Goal: Information Seeking & Learning: Learn about a topic

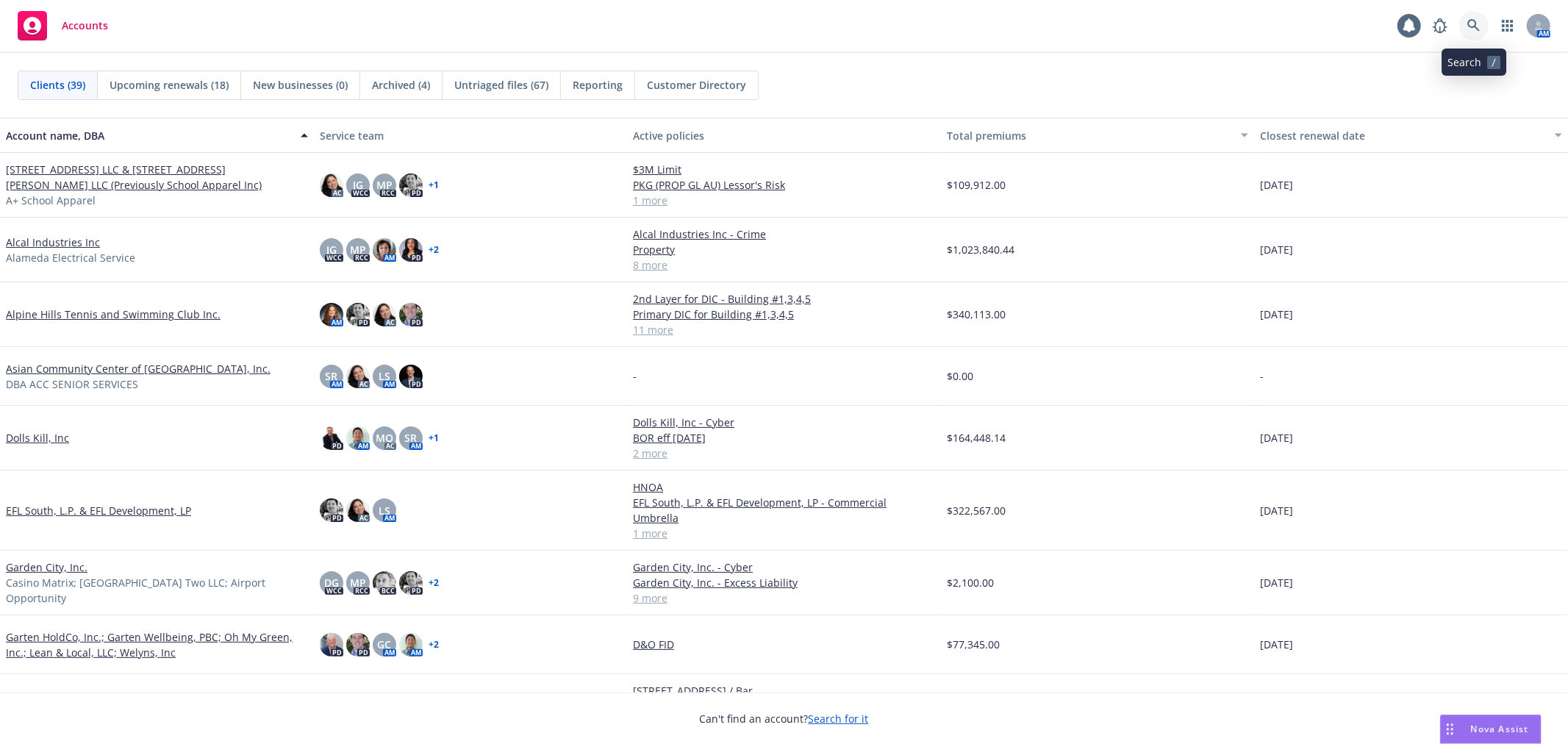
click at [1478, 26] on icon at bounding box center [1474, 25] width 13 height 13
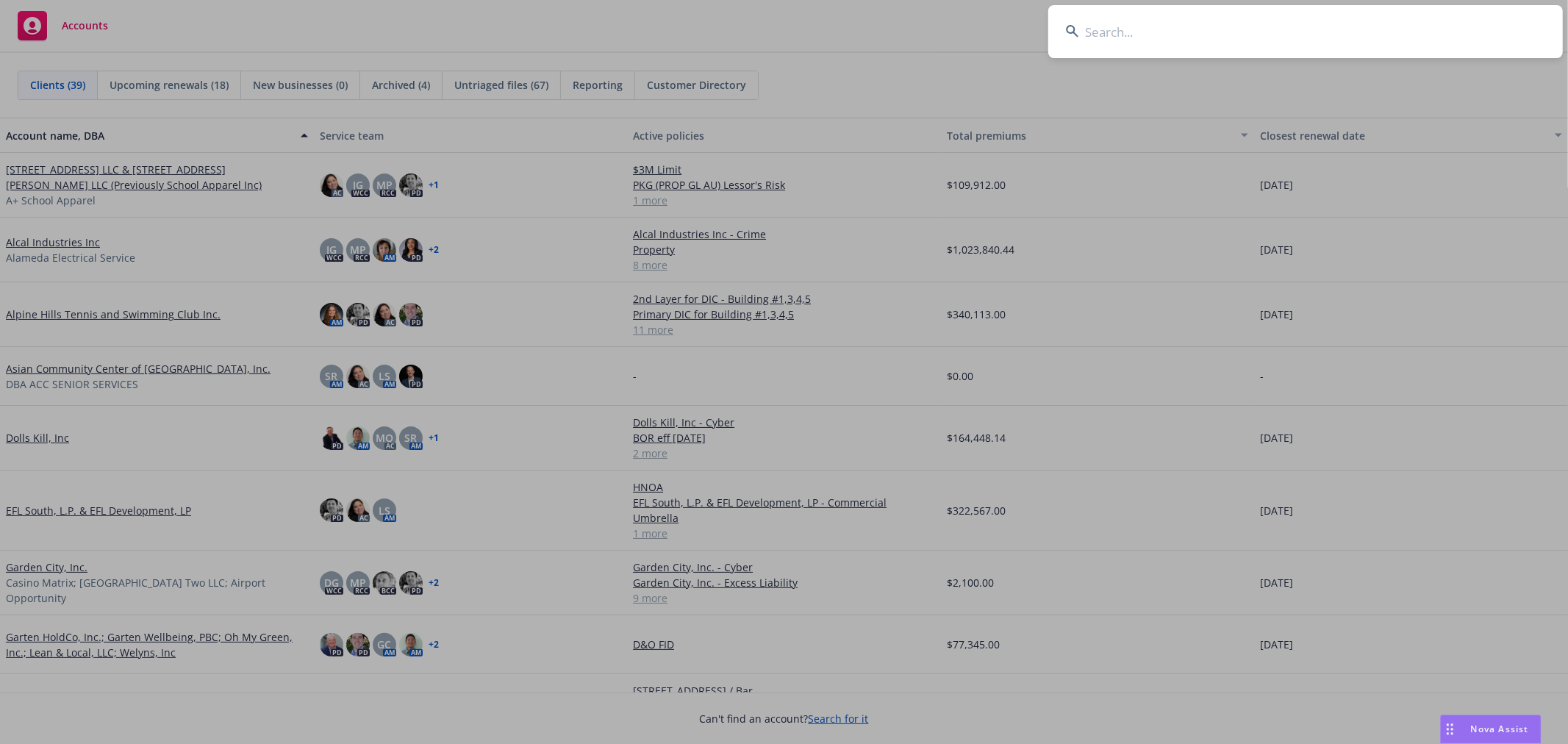
click at [1248, 38] on input at bounding box center [1305, 32] width 515 height 53
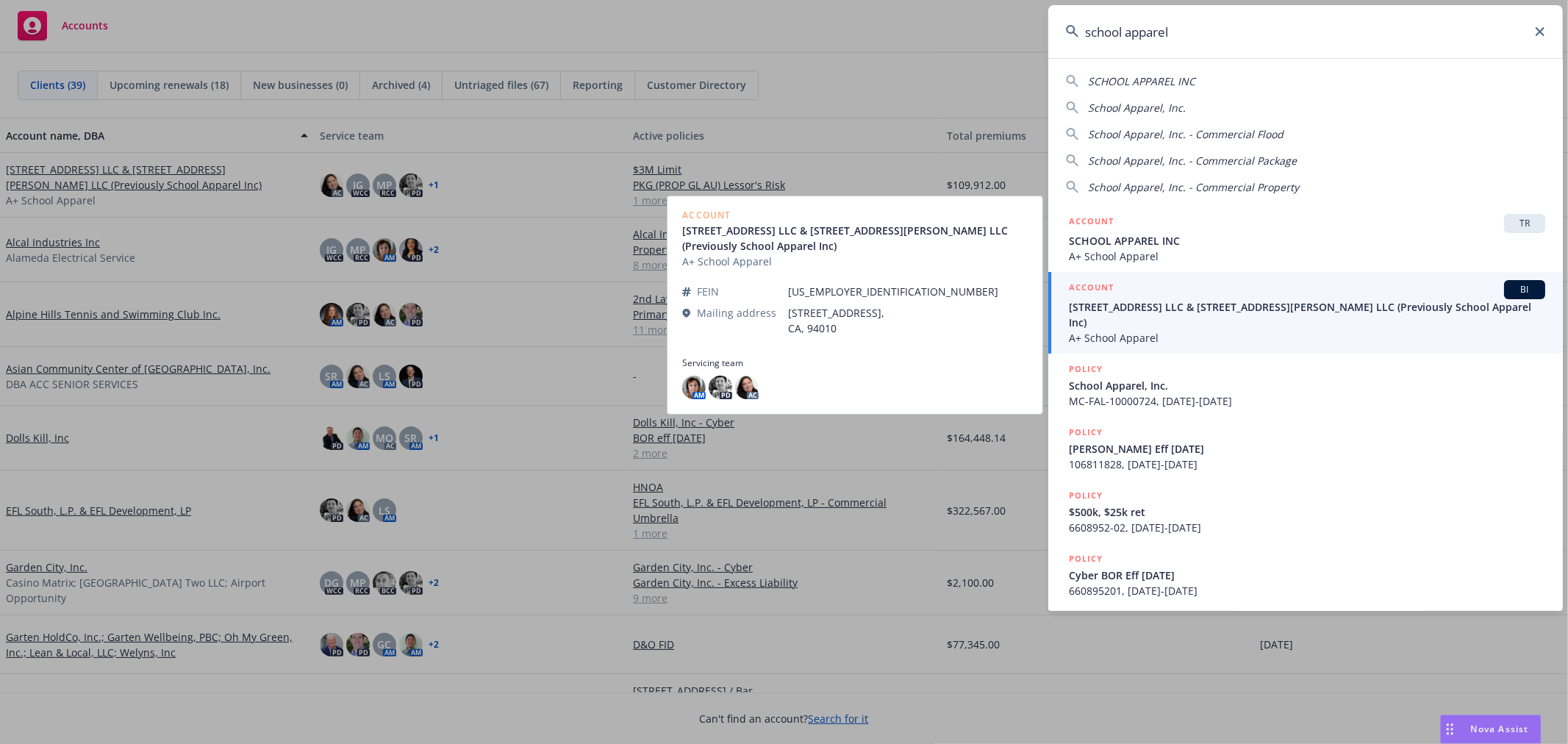
type input "school apparel"
click at [1219, 330] on span "A+ School Apparel" at bounding box center [1307, 337] width 477 height 16
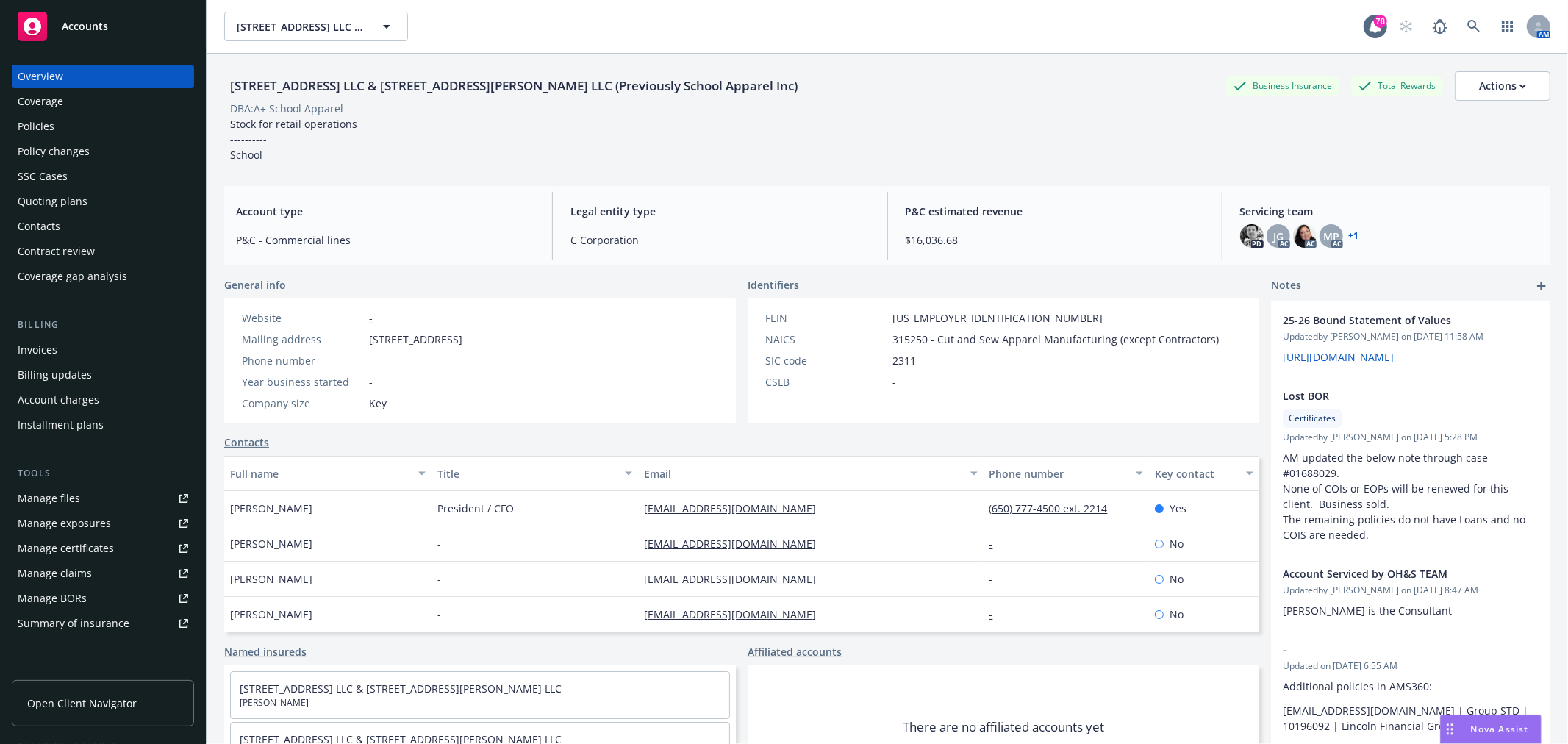
click at [66, 116] on div "Policies" at bounding box center [103, 126] width 171 height 23
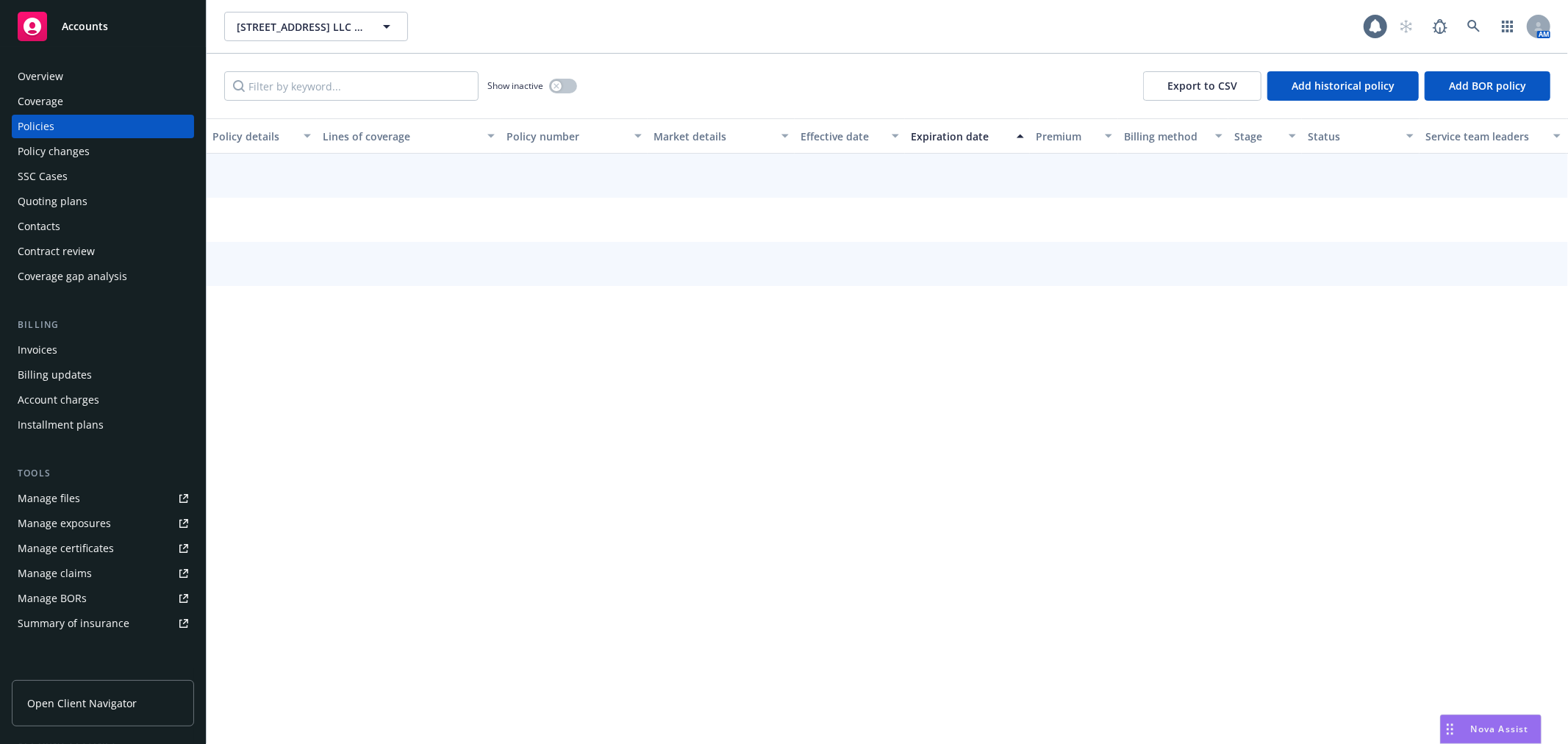
click at [74, 75] on div "Overview" at bounding box center [103, 76] width 171 height 23
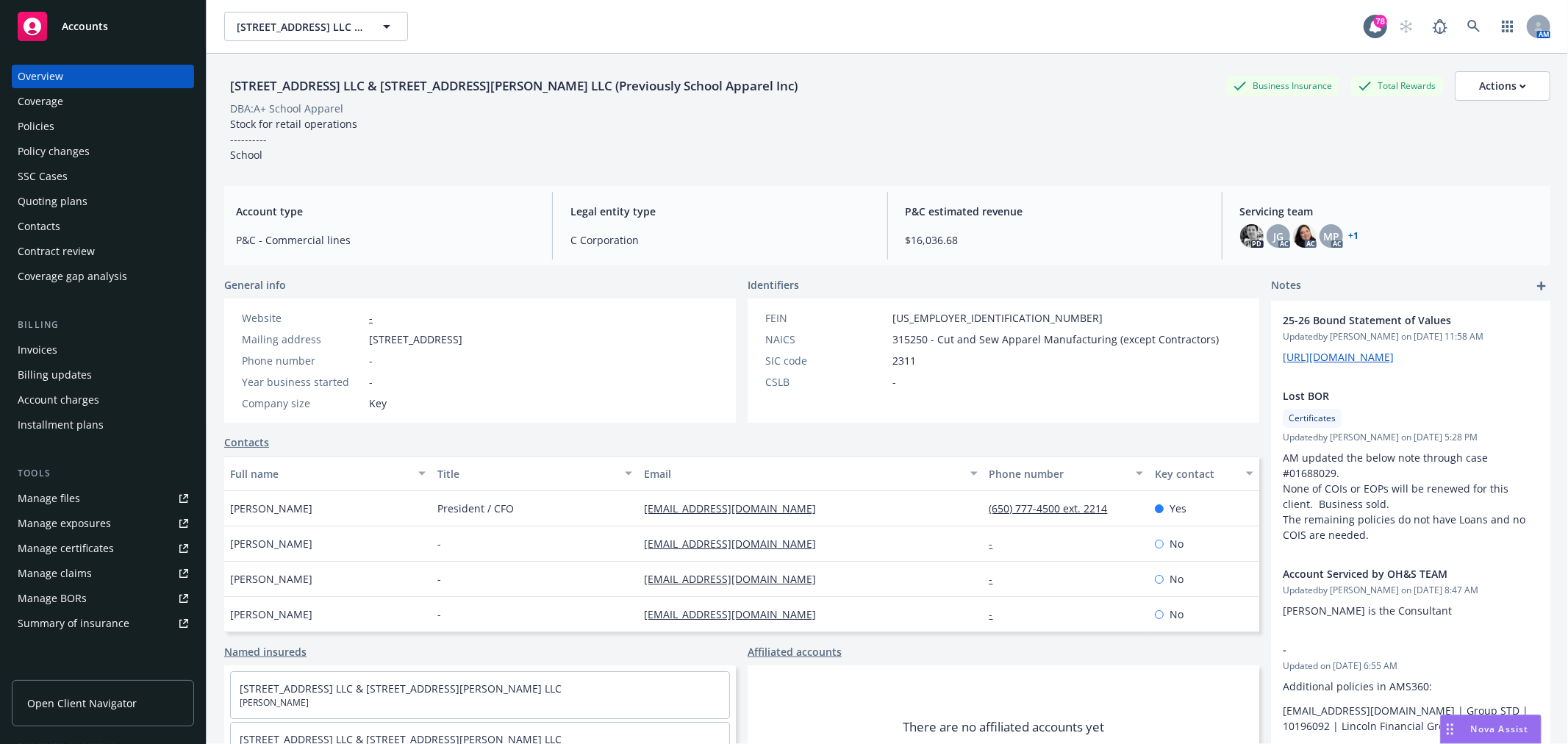
click at [81, 126] on div "Policies" at bounding box center [103, 126] width 171 height 23
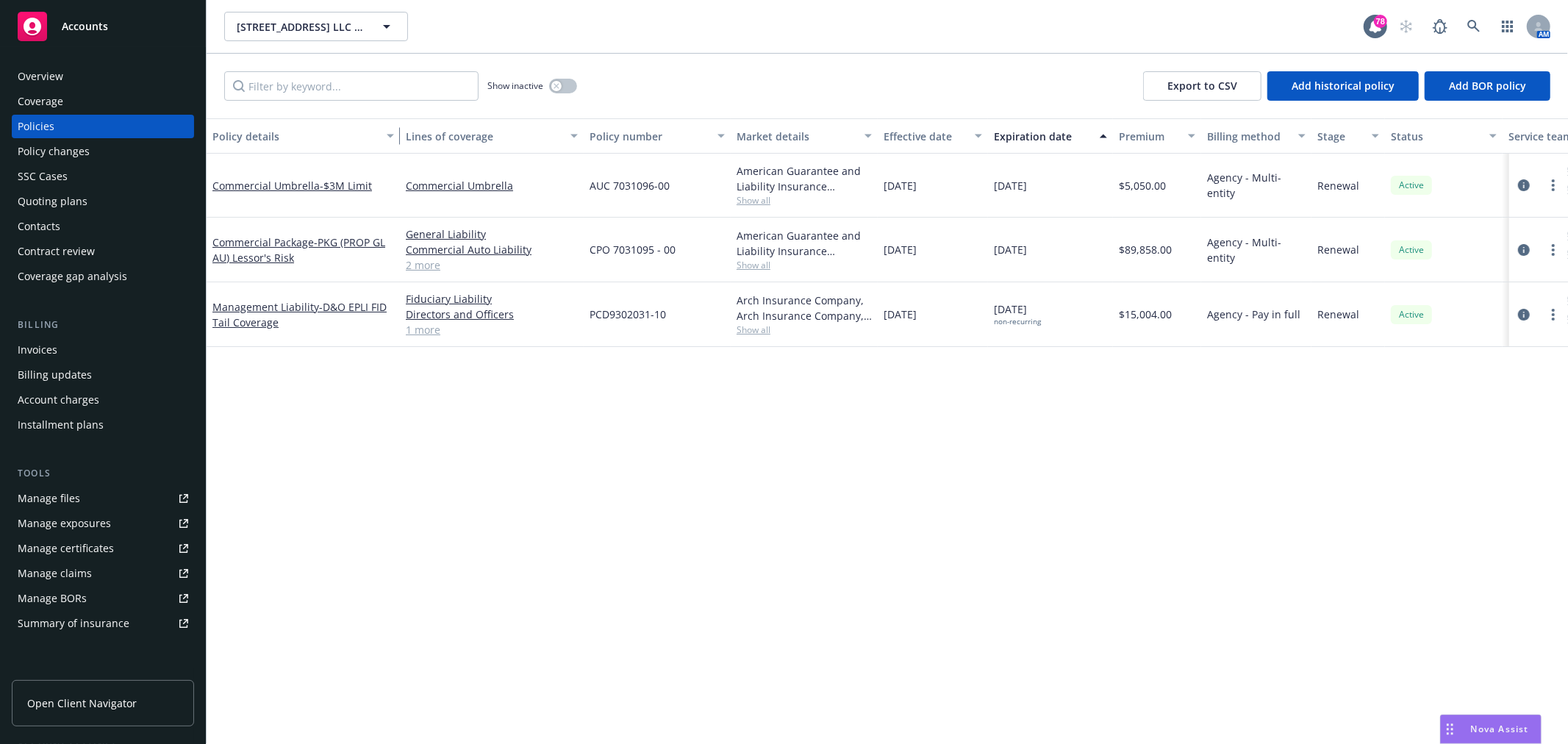
drag, startPoint x: 315, startPoint y: 136, endPoint x: 398, endPoint y: 122, distance: 84.2
click at [398, 122] on button "Policy details" at bounding box center [303, 136] width 193 height 36
click at [408, 266] on link "2 more" at bounding box center [492, 265] width 172 height 16
click at [236, 253] on span "- PKG (PROP GL AU) Lessor's Risk" at bounding box center [298, 250] width 173 height 29
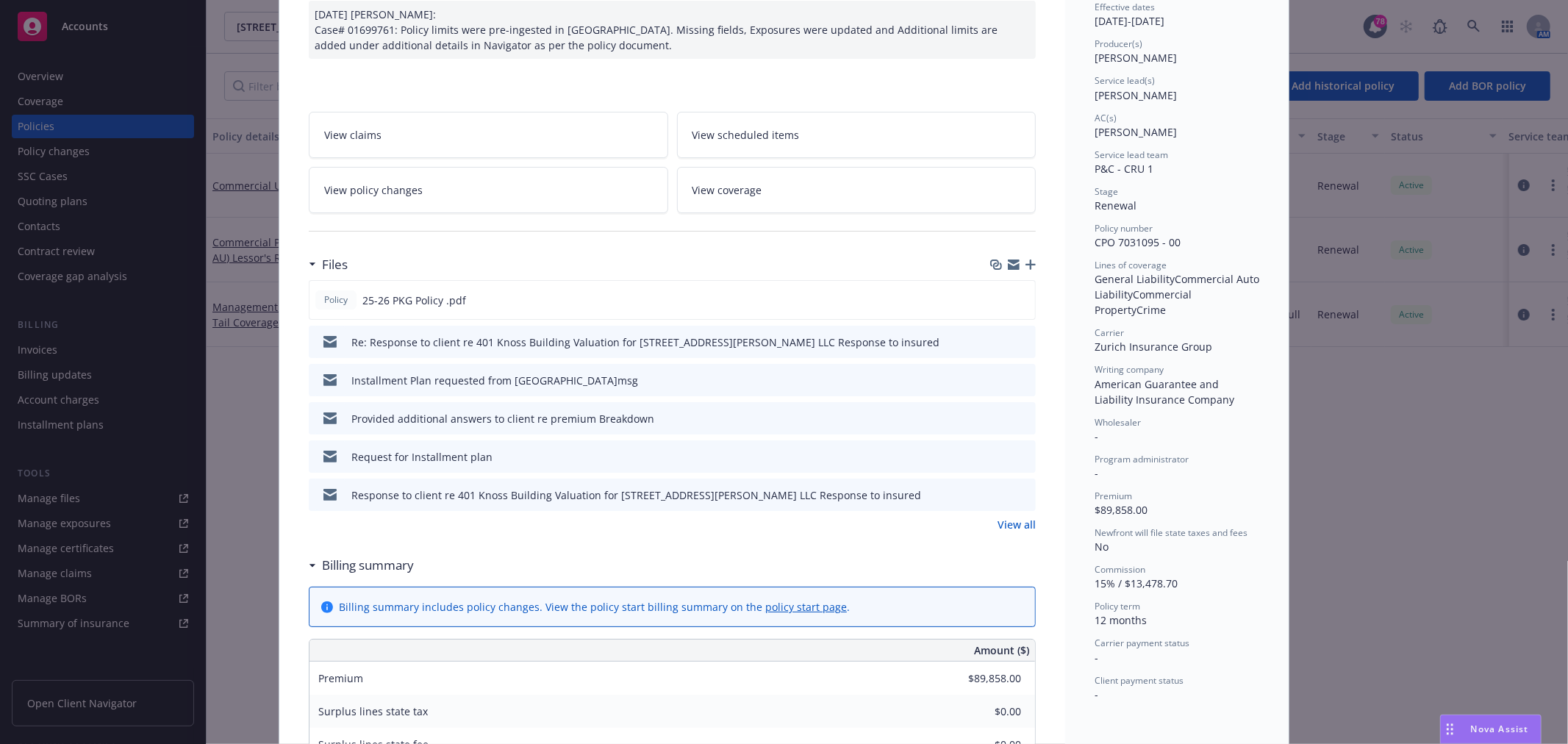
scroll to position [164, 0]
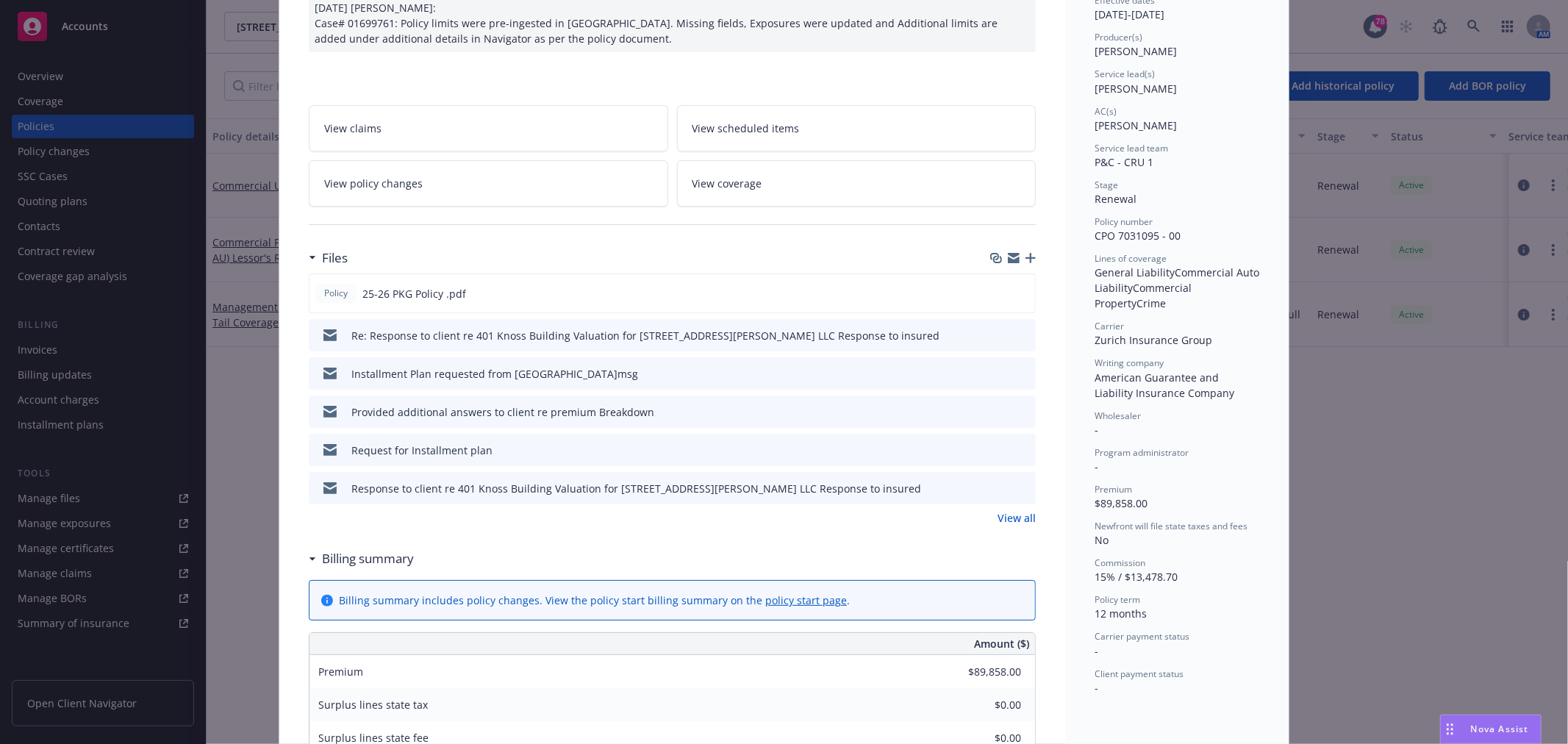
click at [1005, 522] on link "View all" at bounding box center [1017, 518] width 38 height 16
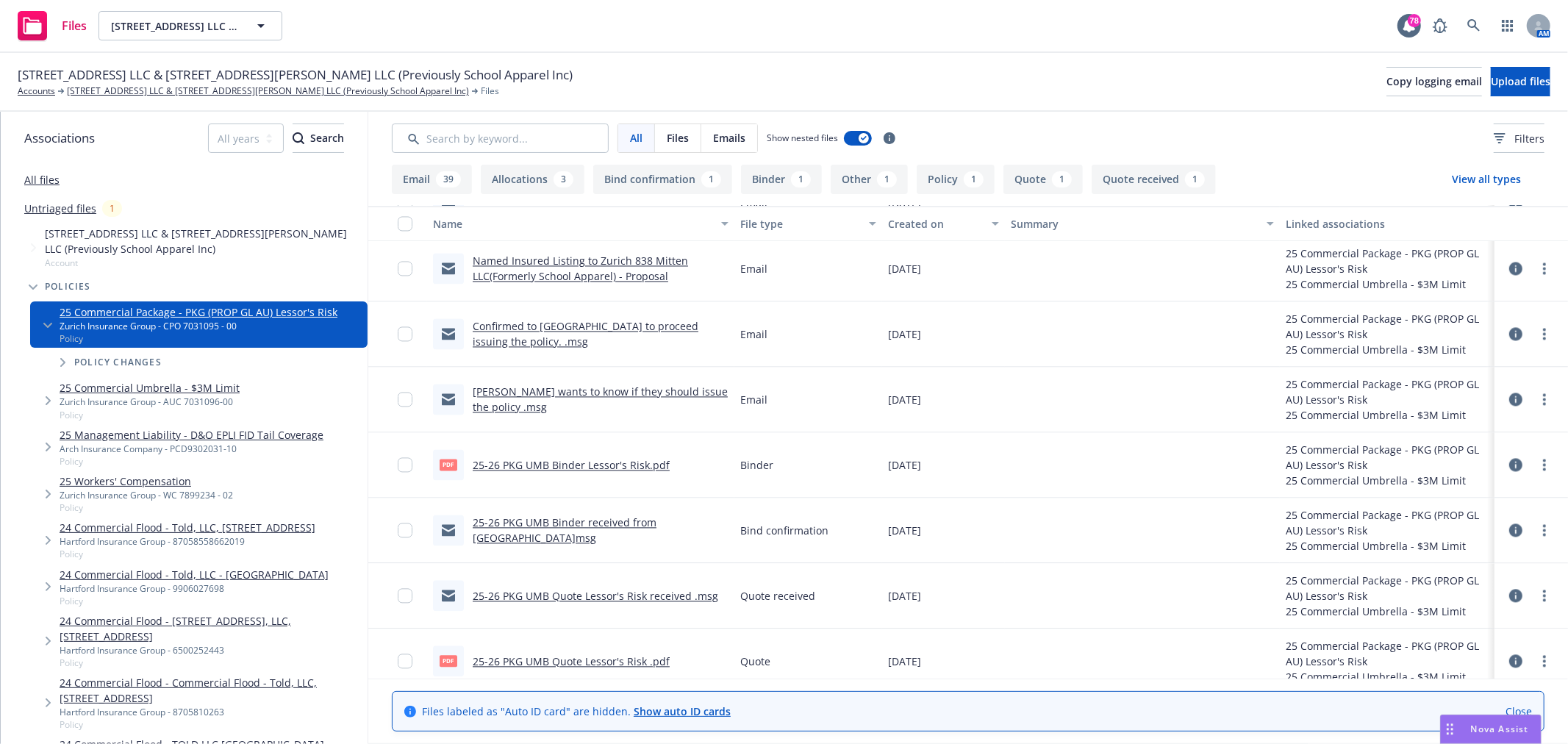
scroll to position [2675, 0]
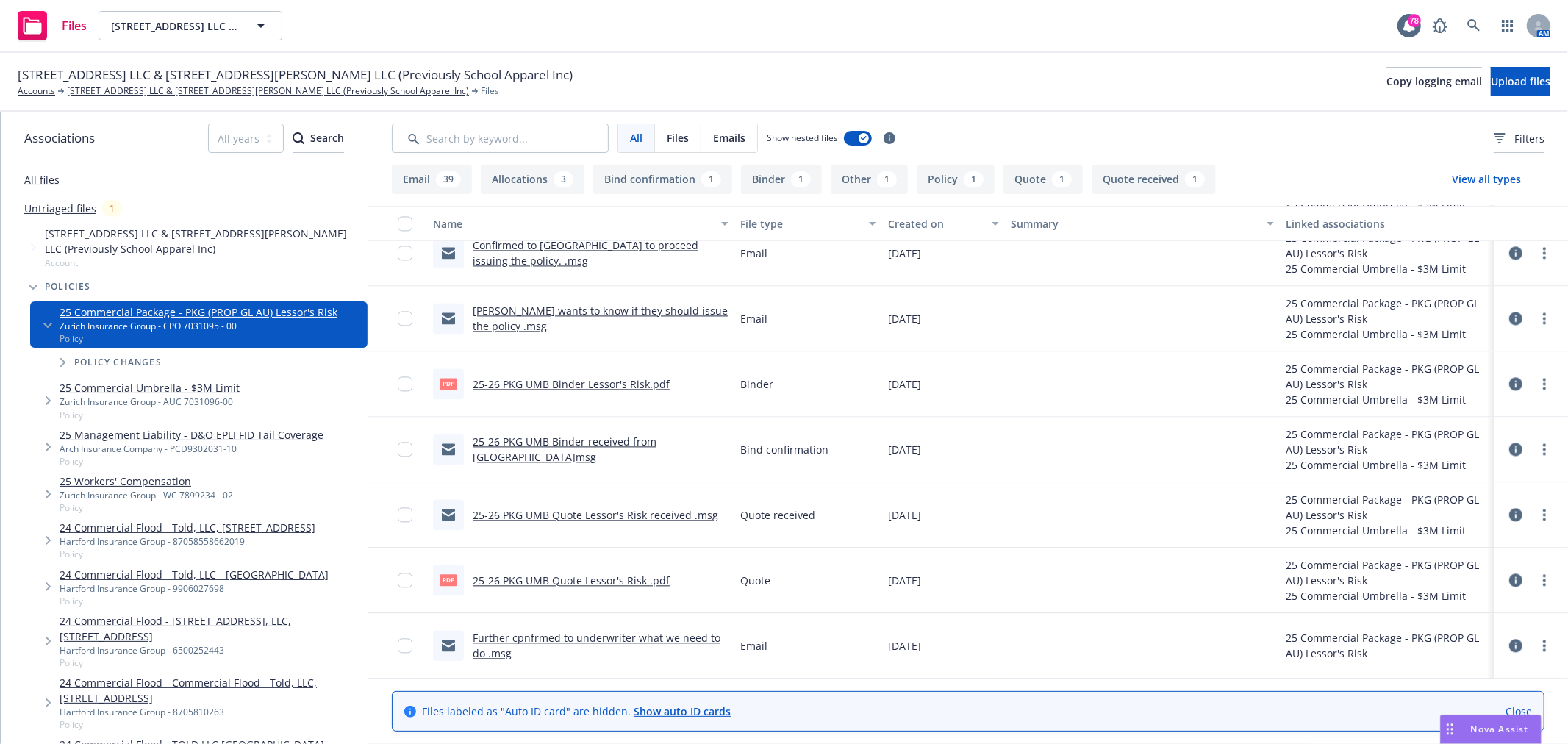
click at [592, 380] on link "25-26 PKG UMB Binder Lessor's Risk.pdf" at bounding box center [571, 384] width 197 height 14
click at [578, 574] on link "25-26 PKG UMB Quote Lessor's Risk .pdf" at bounding box center [571, 580] width 197 height 14
click at [518, 576] on link "25-26 PKG UMB Quote Lessor's Risk .pdf" at bounding box center [571, 580] width 197 height 14
click at [627, 637] on link "Further cpnfrmed to underwriter what we need to do .msg" at bounding box center [596, 645] width 248 height 29
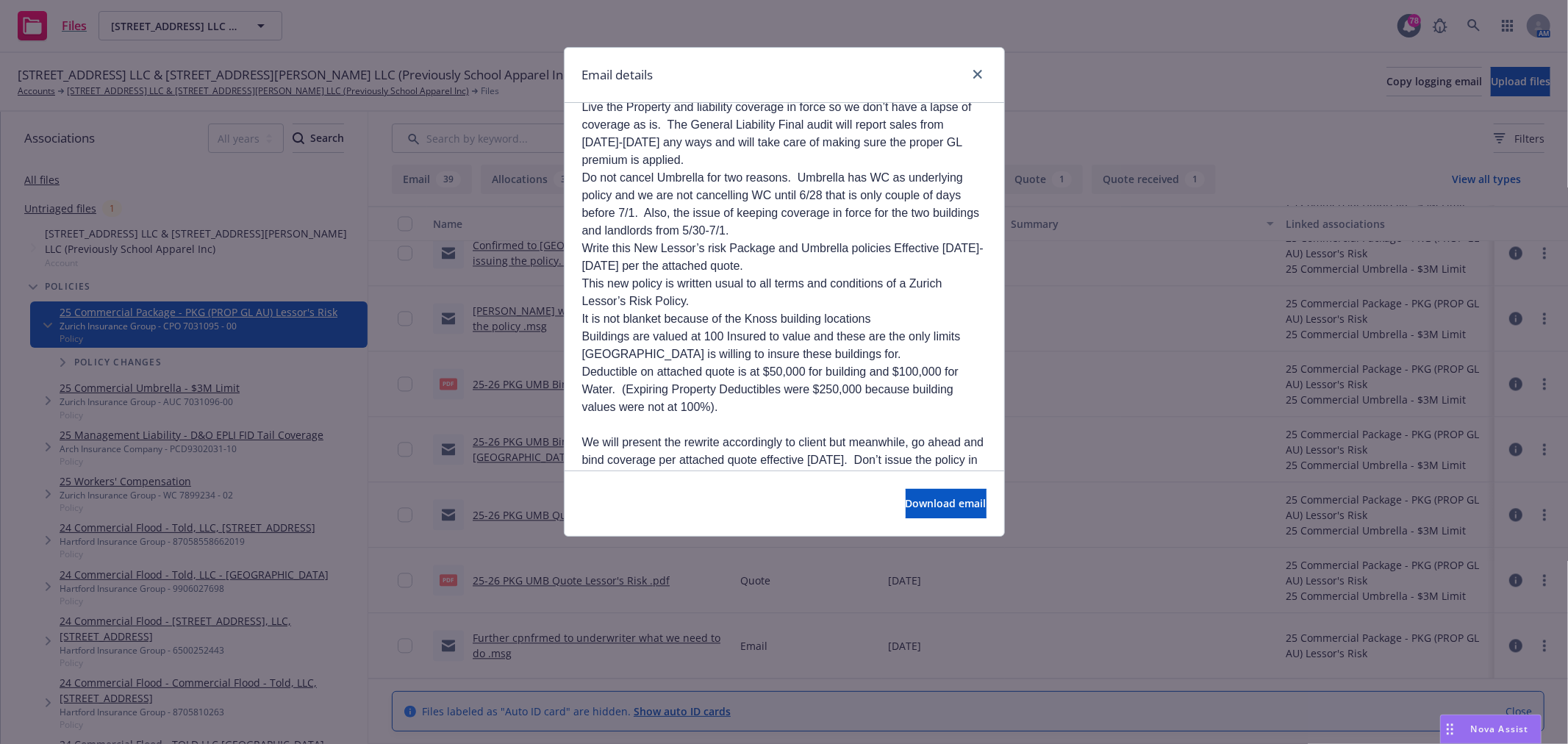
scroll to position [326, 0]
drag, startPoint x: 713, startPoint y: 288, endPoint x: 846, endPoint y: 288, distance: 133.0
click at [846, 312] on span "It is not blanket because of the Knoss building locations" at bounding box center [726, 318] width 289 height 12
click at [980, 72] on icon "close" at bounding box center [977, 74] width 8 height 8
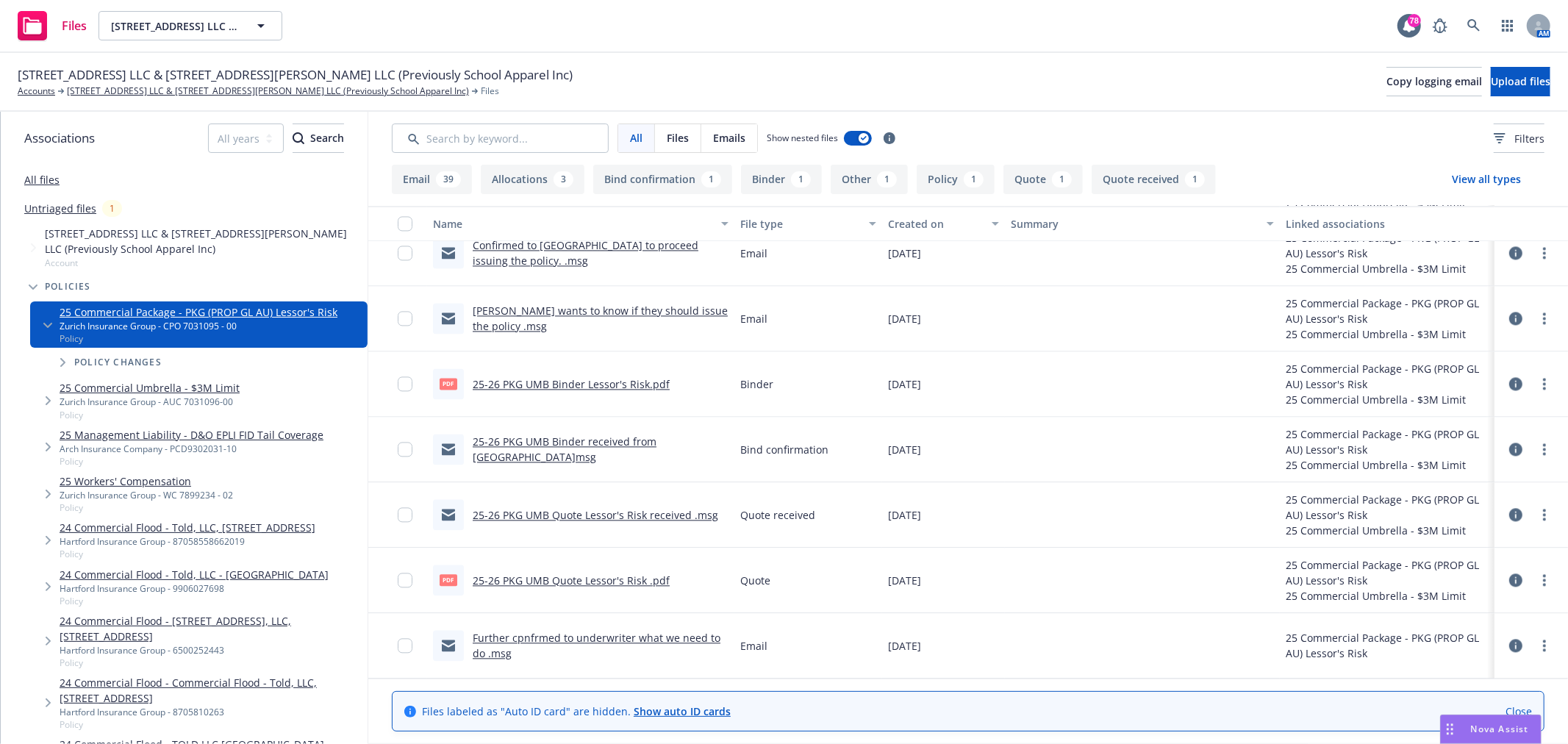
click at [557, 312] on link "[PERSON_NAME] wants to know if they should issue the policy .msg" at bounding box center [600, 318] width 255 height 29
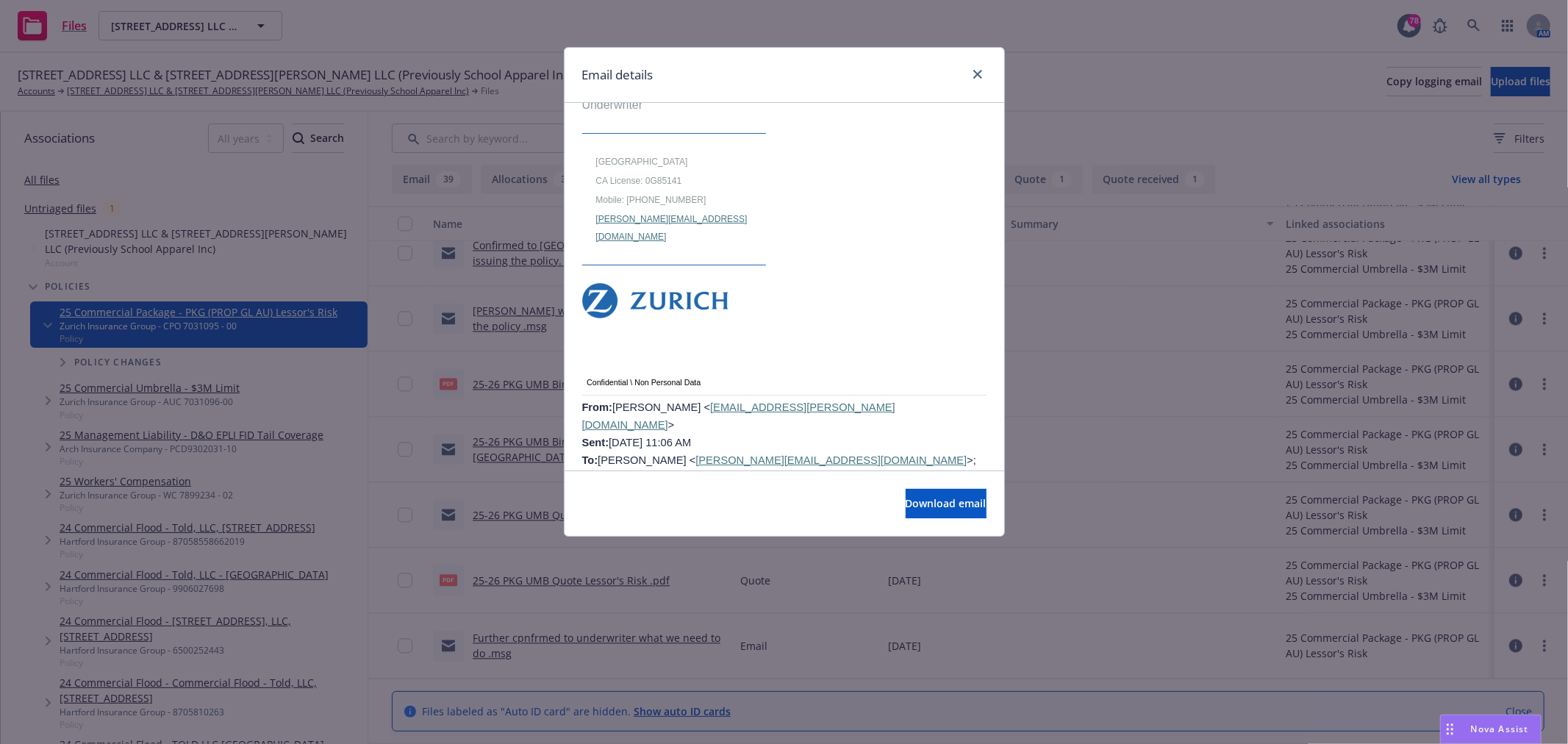
scroll to position [898, 0]
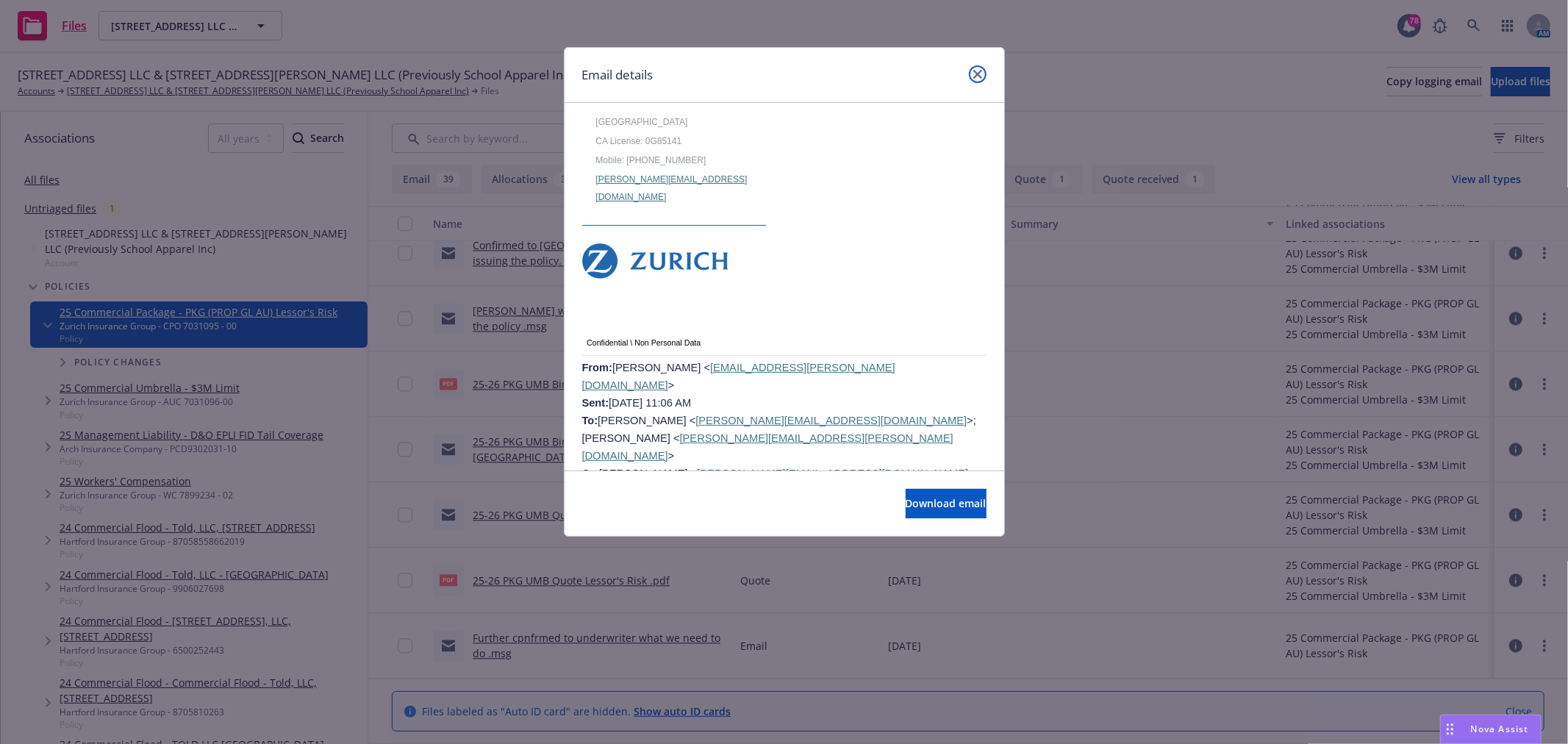
click at [971, 71] on link "close" at bounding box center [977, 74] width 18 height 18
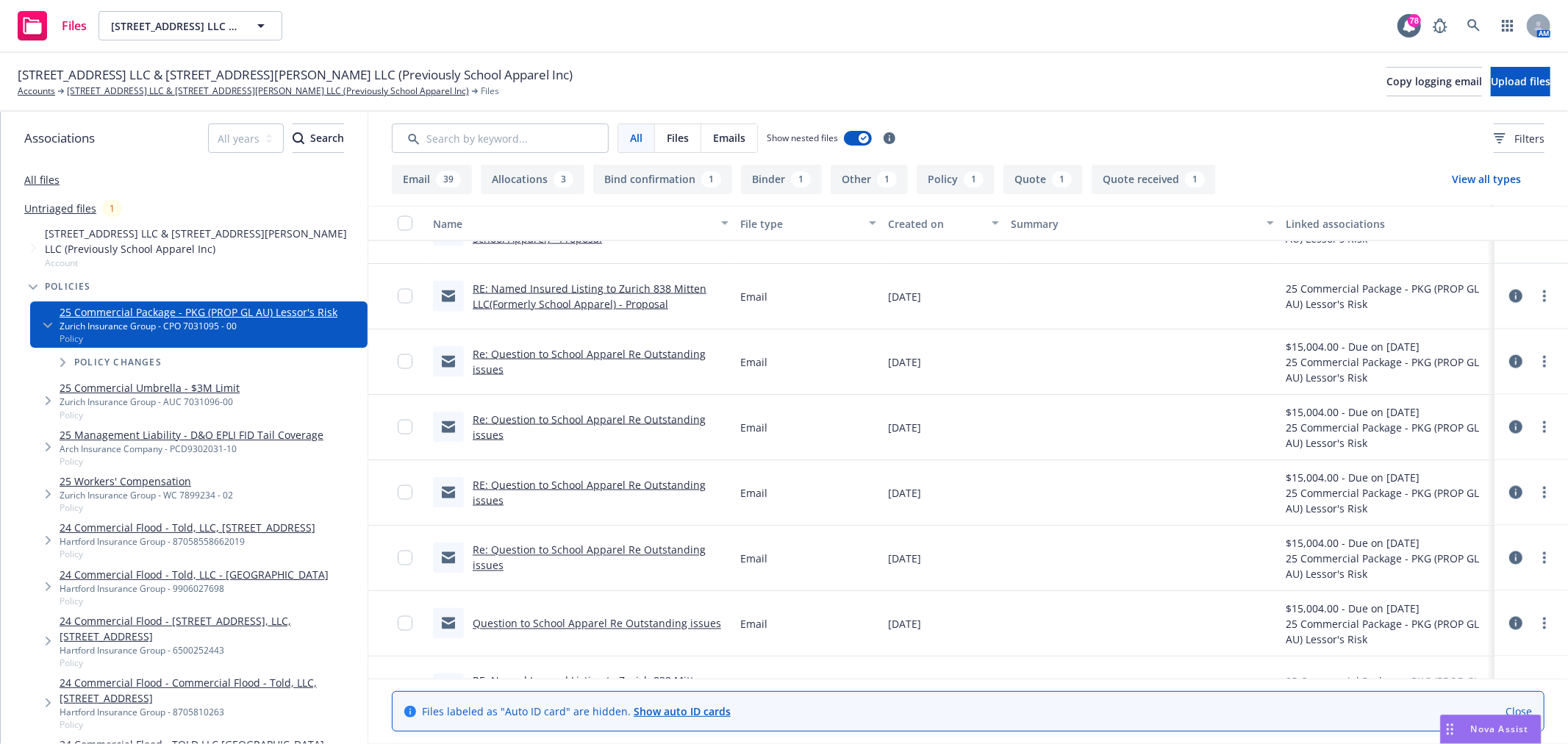
scroll to position [2021, 0]
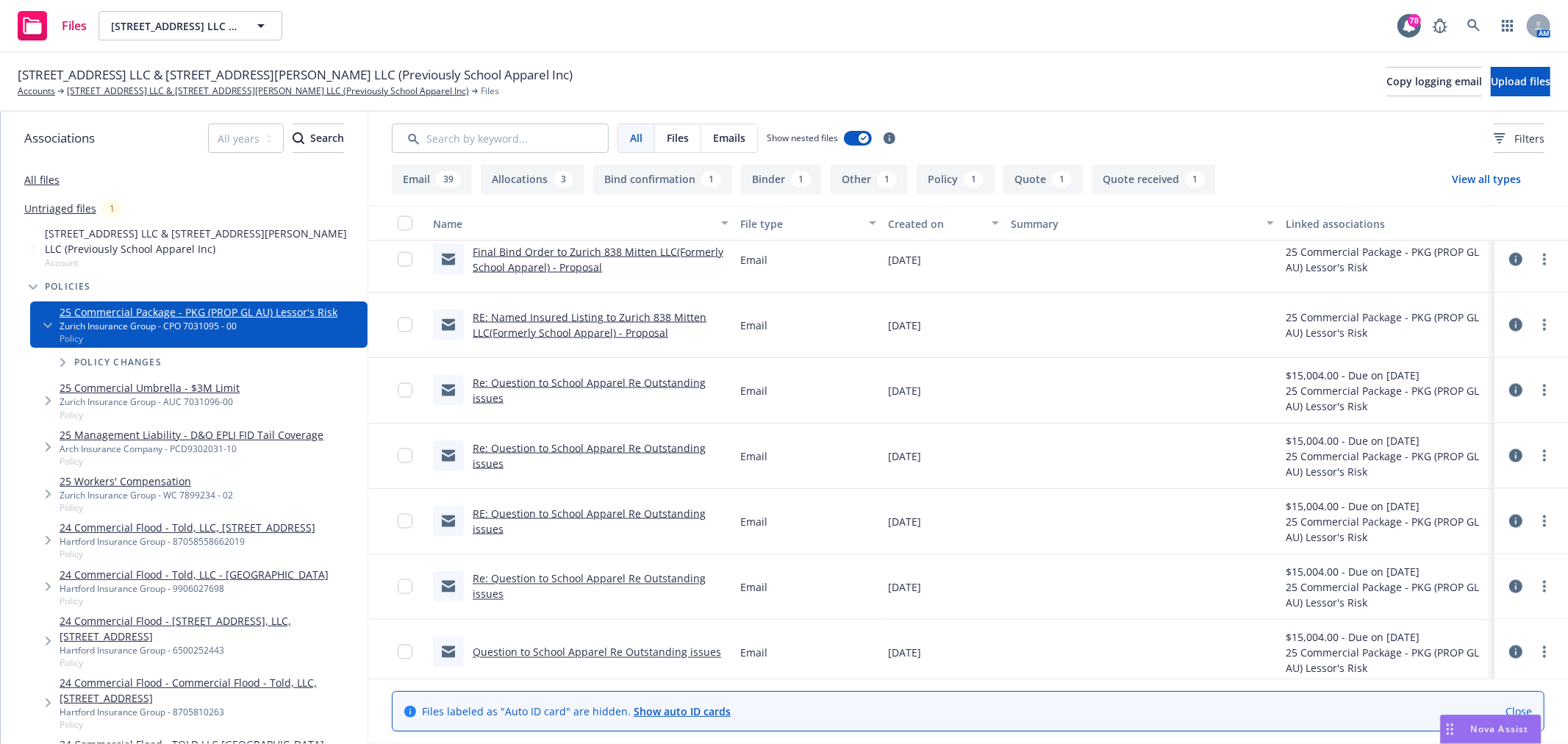
click at [591, 382] on link "Re: Question to School Apparel Re Outstanding issues" at bounding box center [589, 390] width 233 height 29
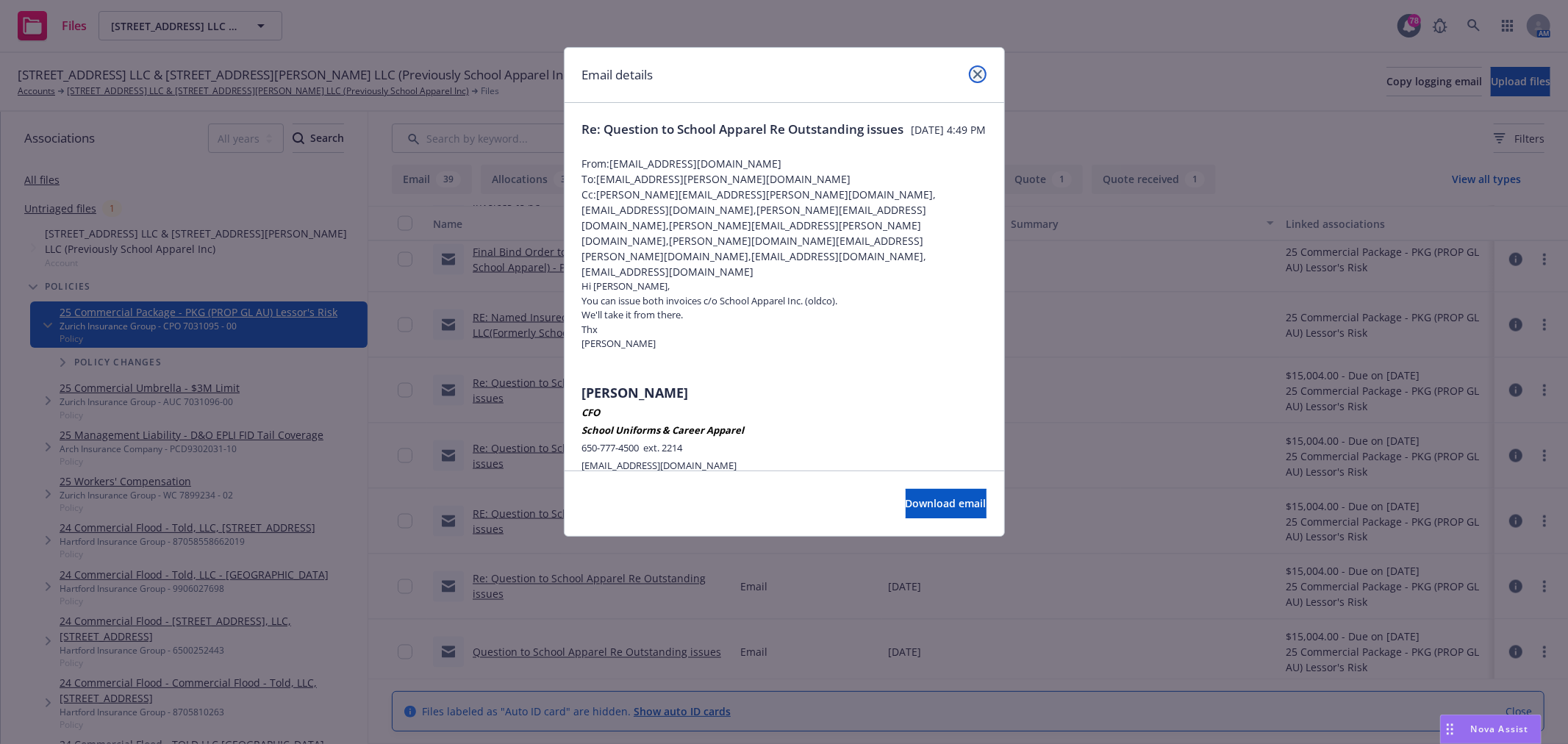
click at [979, 74] on icon "close" at bounding box center [977, 74] width 8 height 8
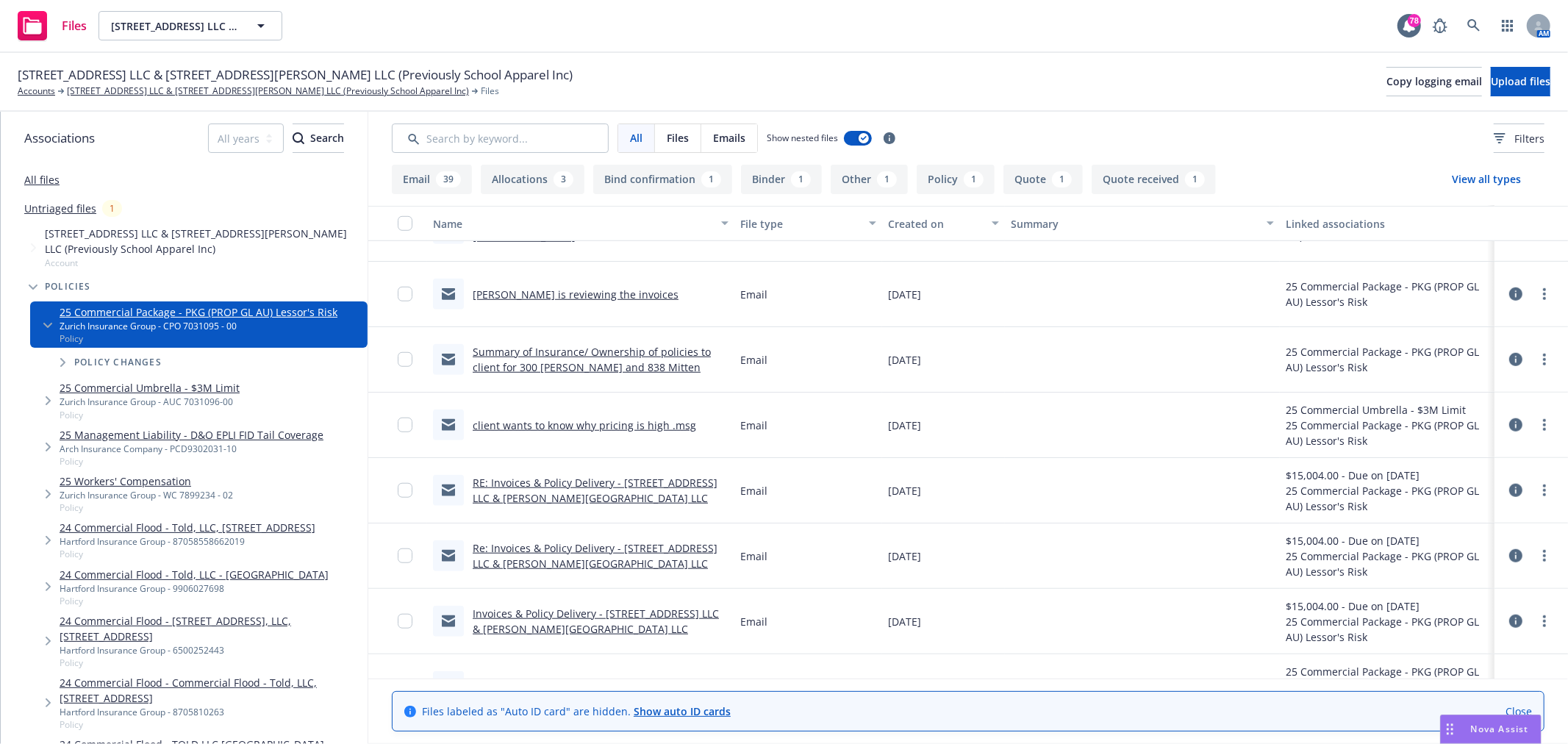
scroll to position [878, 0]
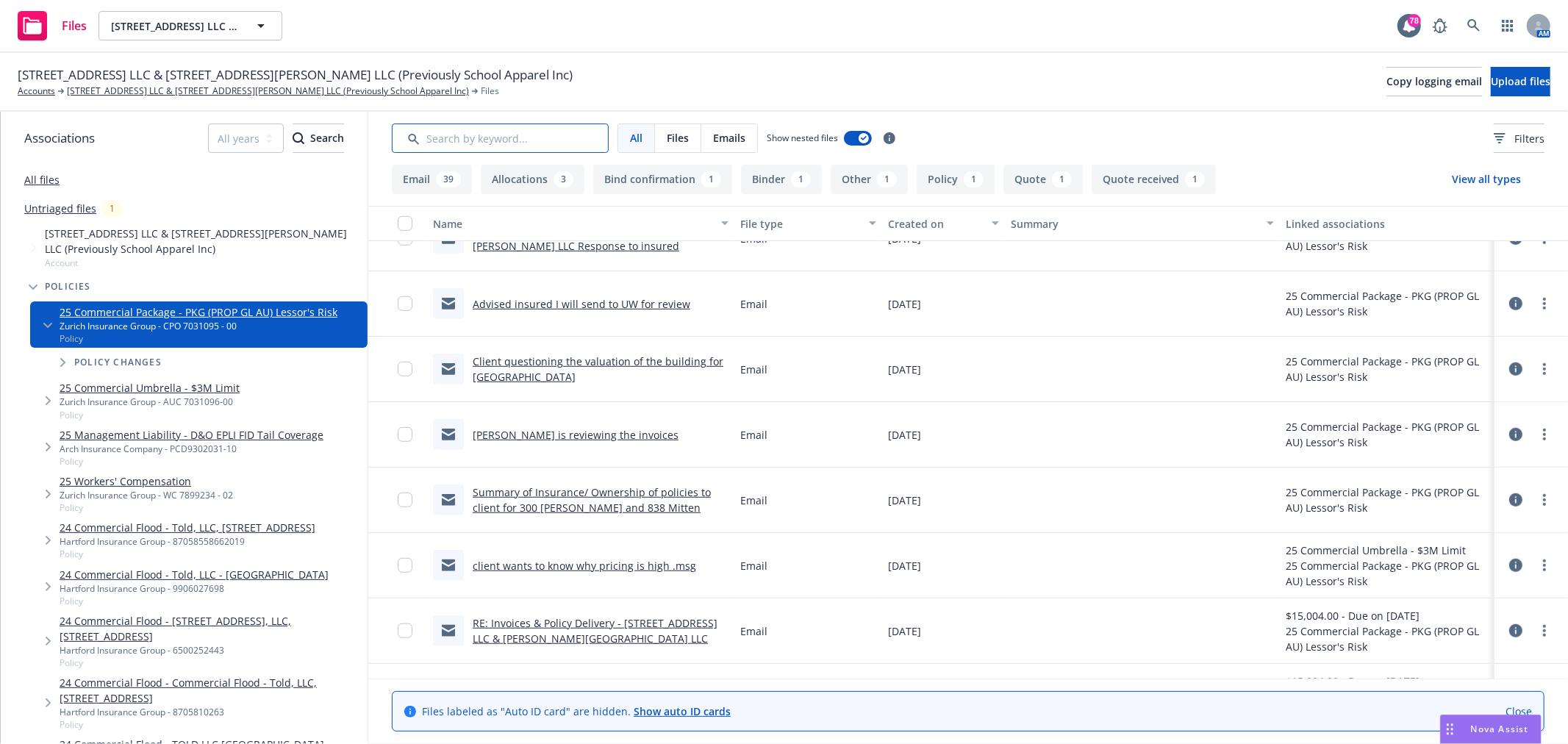
click at [512, 130] on input "Search by keyword..." at bounding box center [500, 137] width 217 height 29
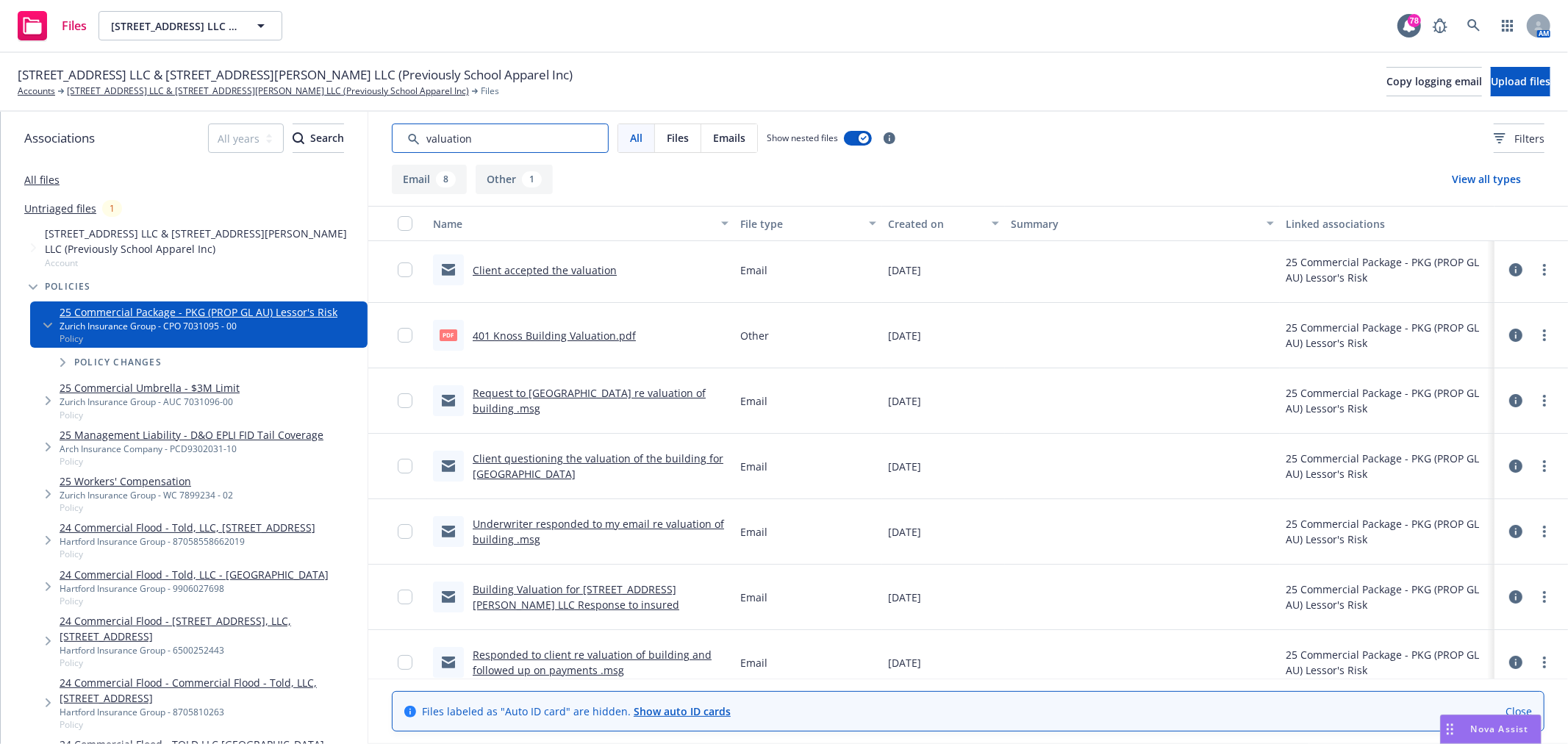
scroll to position [0, 0]
type input "valuation"
click at [560, 335] on link "401 Knoss Building Valuation.pdf" at bounding box center [554, 339] width 164 height 14
click at [585, 403] on link "Request to [GEOGRAPHIC_DATA] re valuation of building .msg" at bounding box center [589, 404] width 233 height 29
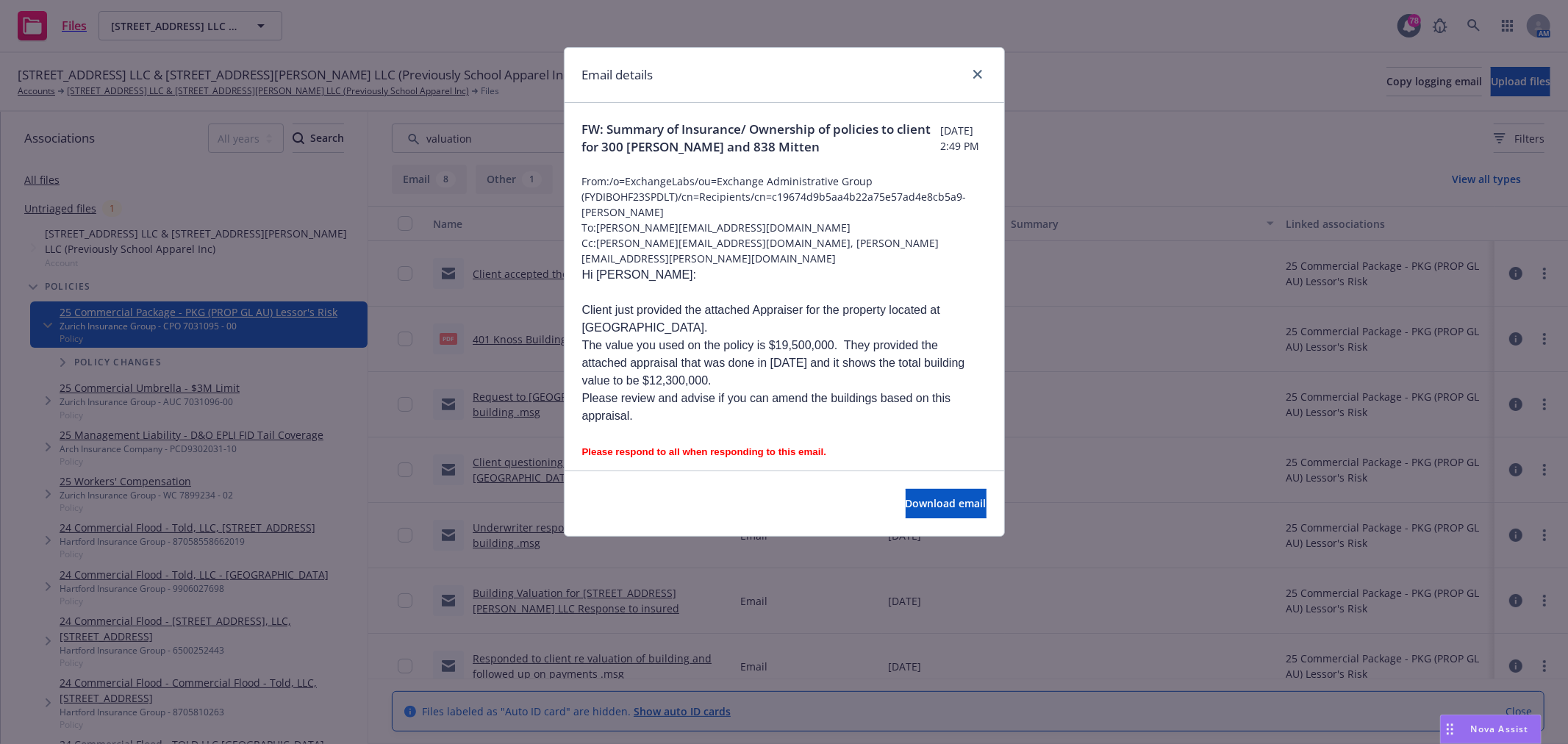
scroll to position [81, 0]
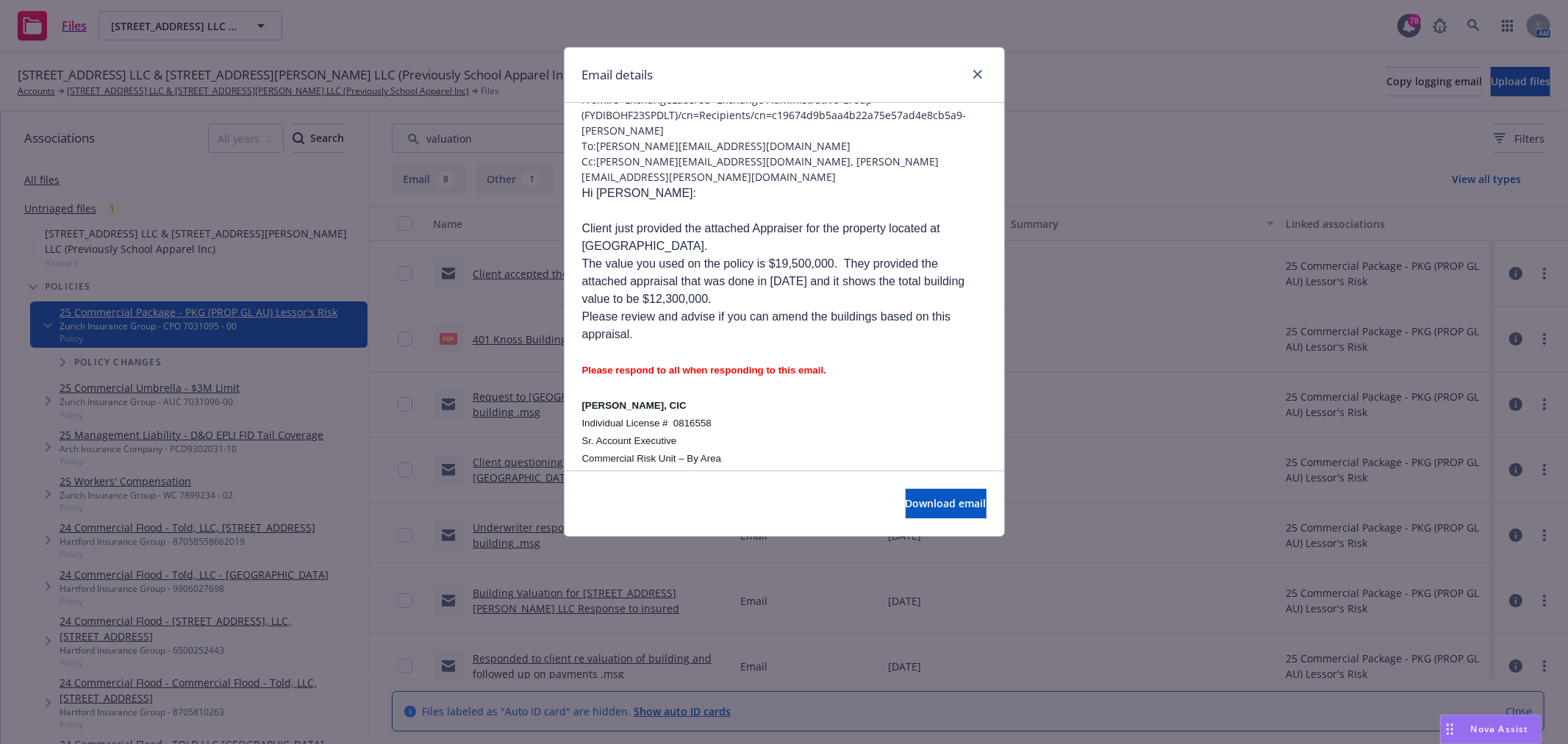
click at [966, 75] on div at bounding box center [975, 75] width 23 height 19
click at [981, 71] on icon "close" at bounding box center [977, 74] width 8 height 8
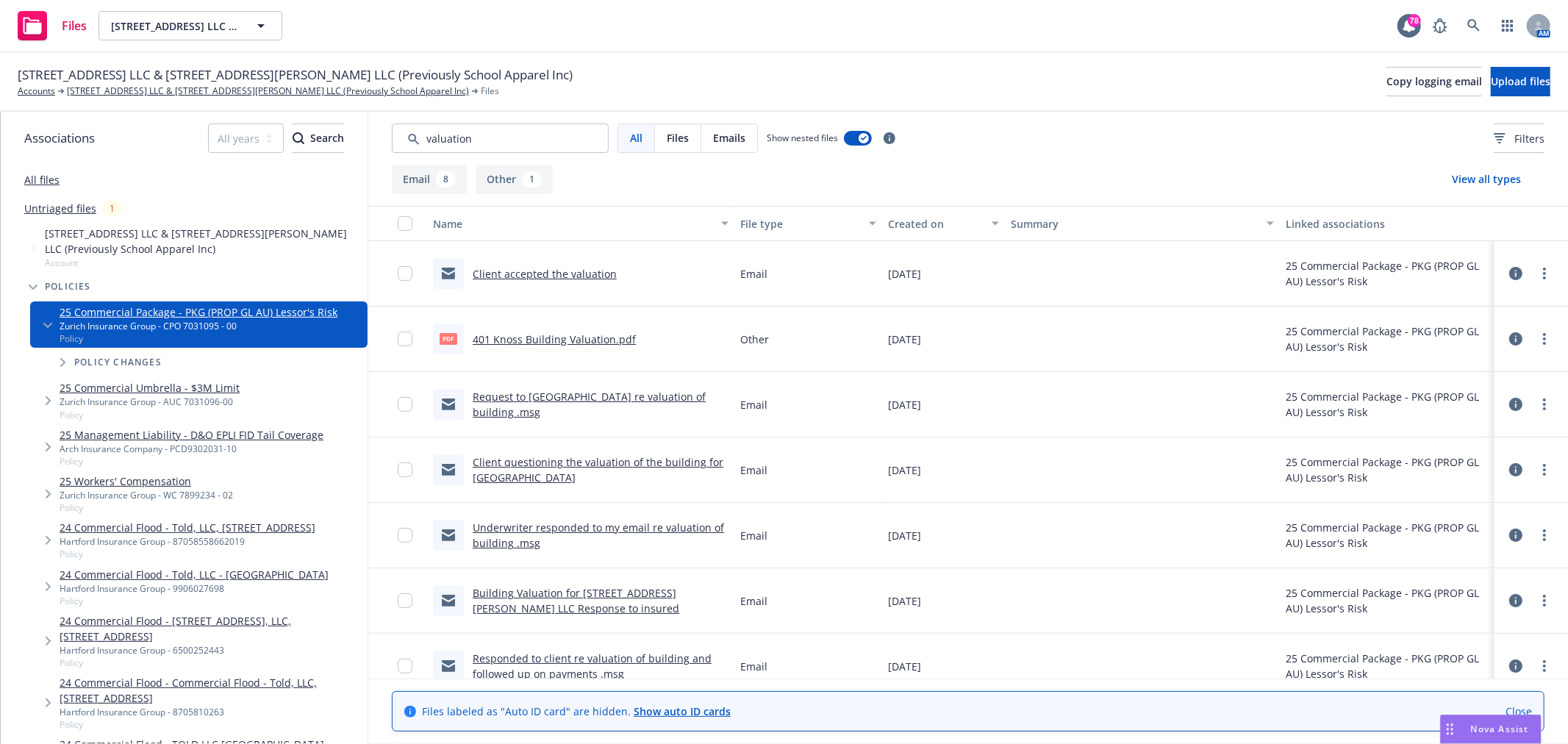
click at [41, 179] on link "All files" at bounding box center [42, 179] width 36 height 14
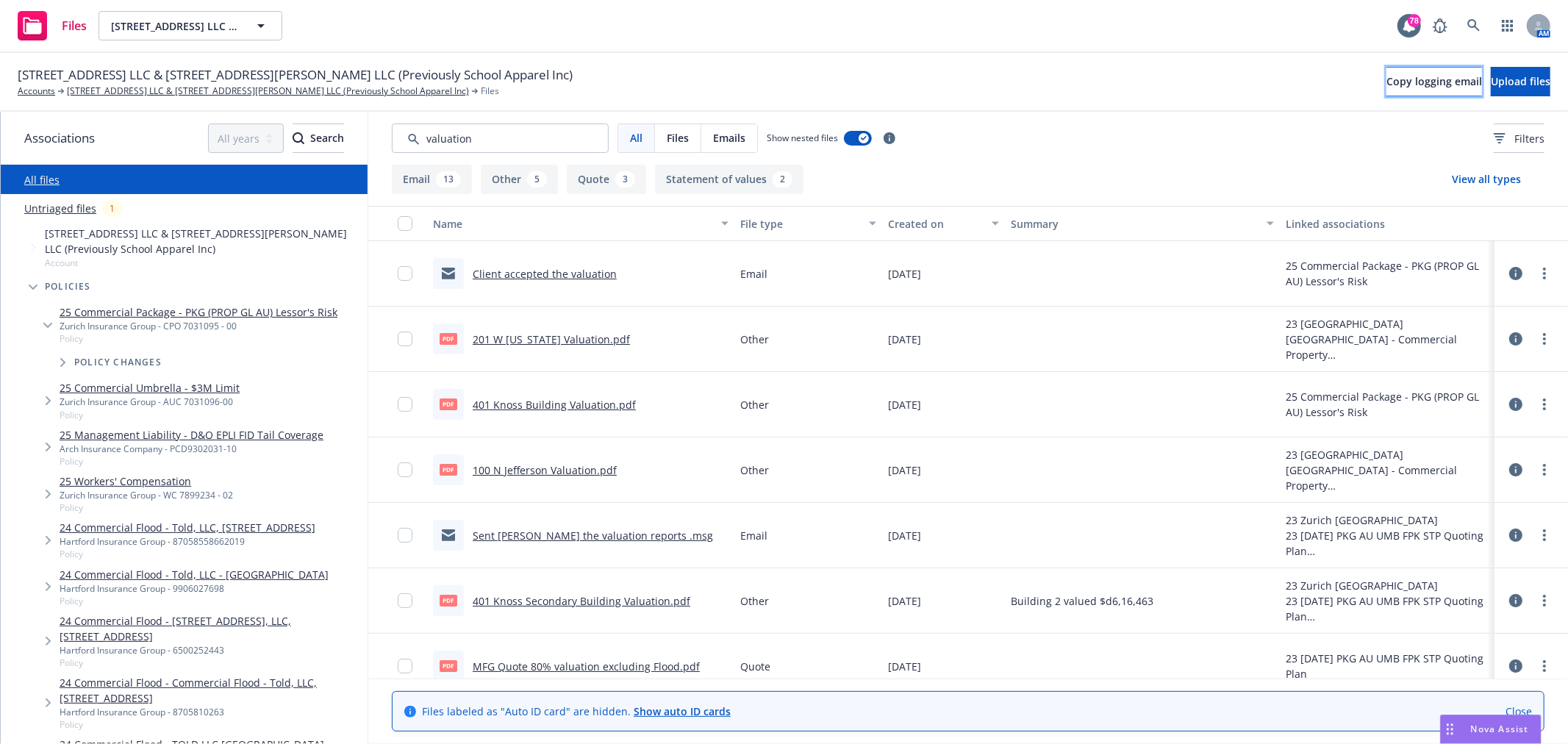
click at [1387, 77] on span "Copy logging email" at bounding box center [1434, 80] width 95 height 14
click at [43, 93] on link "Accounts" at bounding box center [36, 91] width 37 height 13
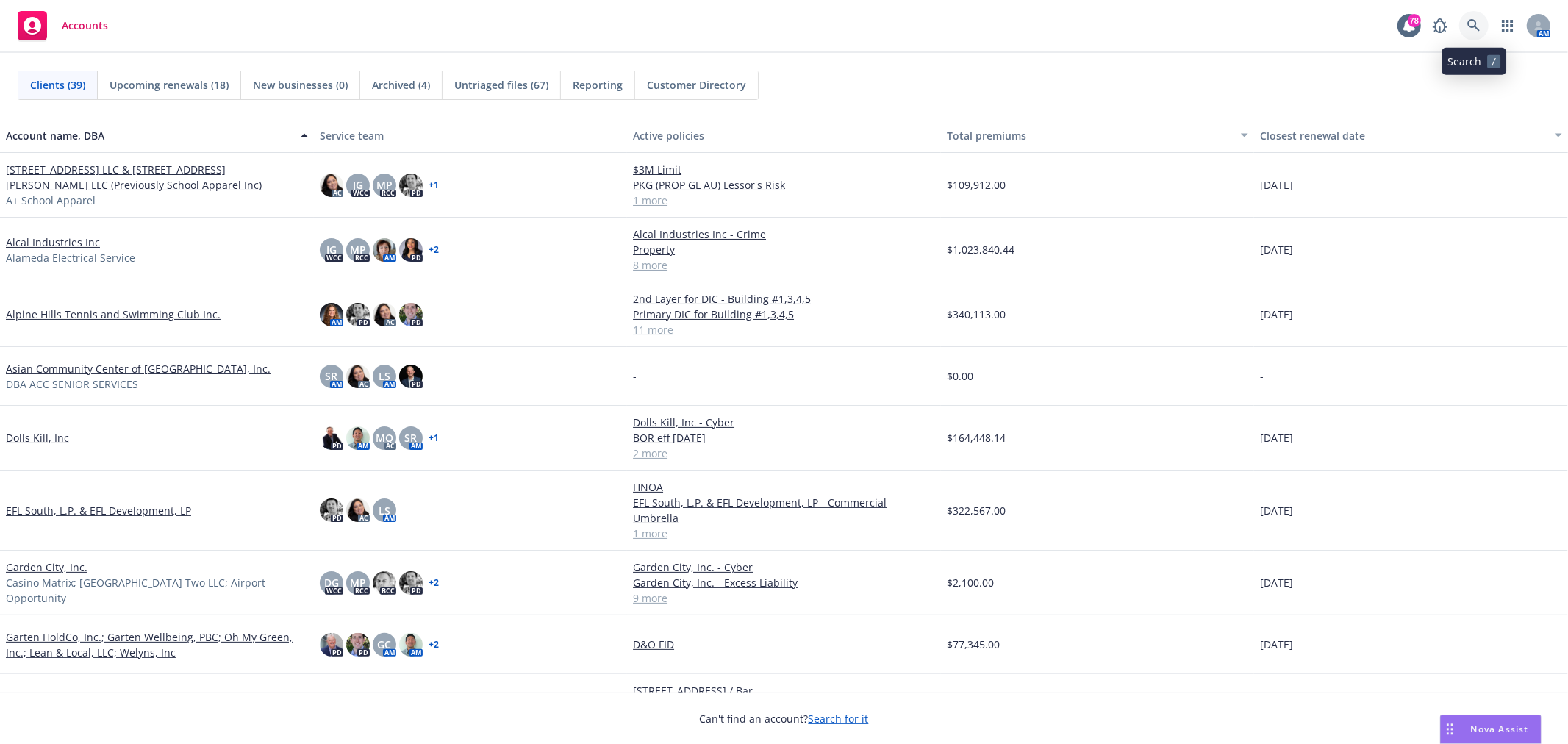
click at [1476, 22] on icon at bounding box center [1474, 25] width 13 height 13
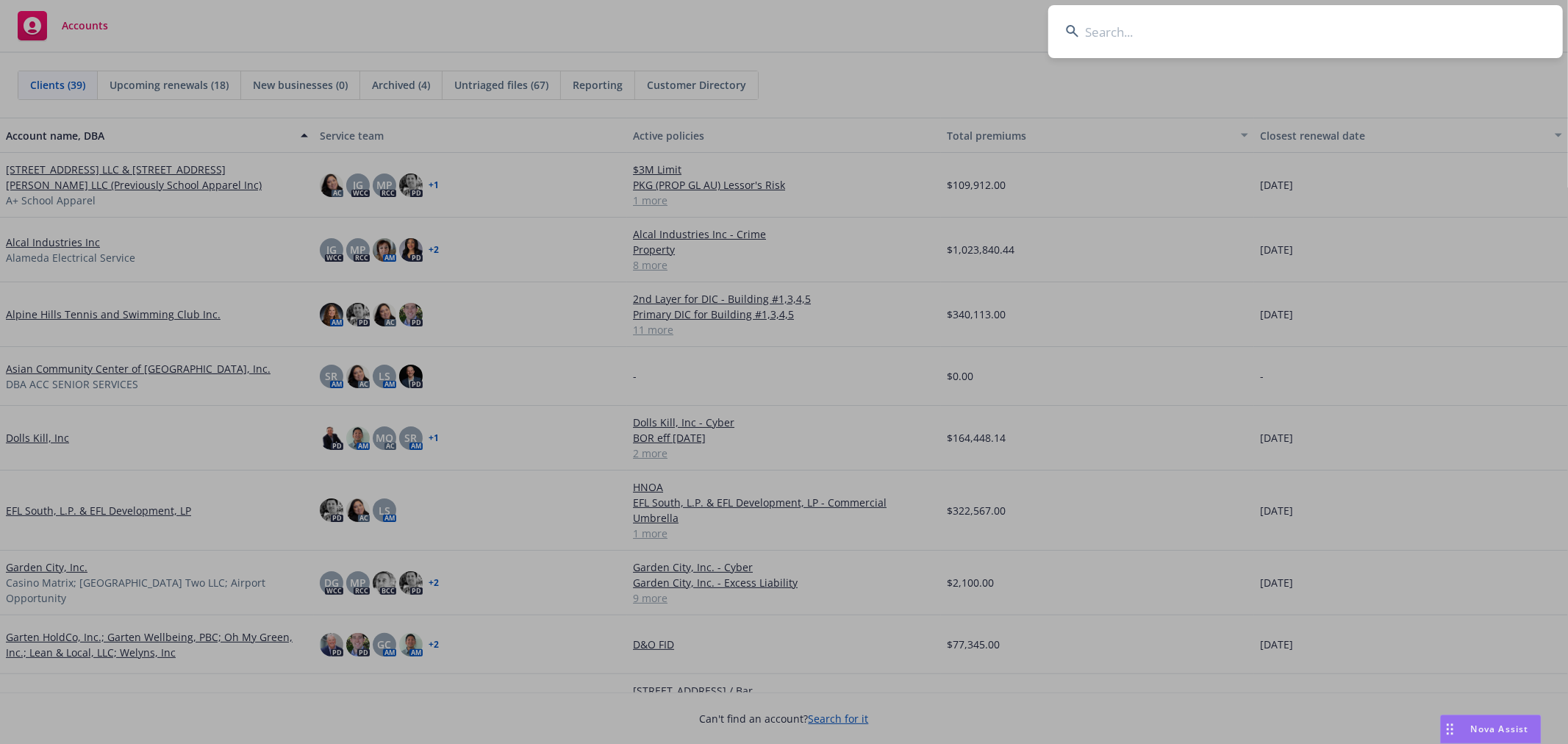
click at [1182, 27] on input at bounding box center [1305, 32] width 515 height 53
type input "m"
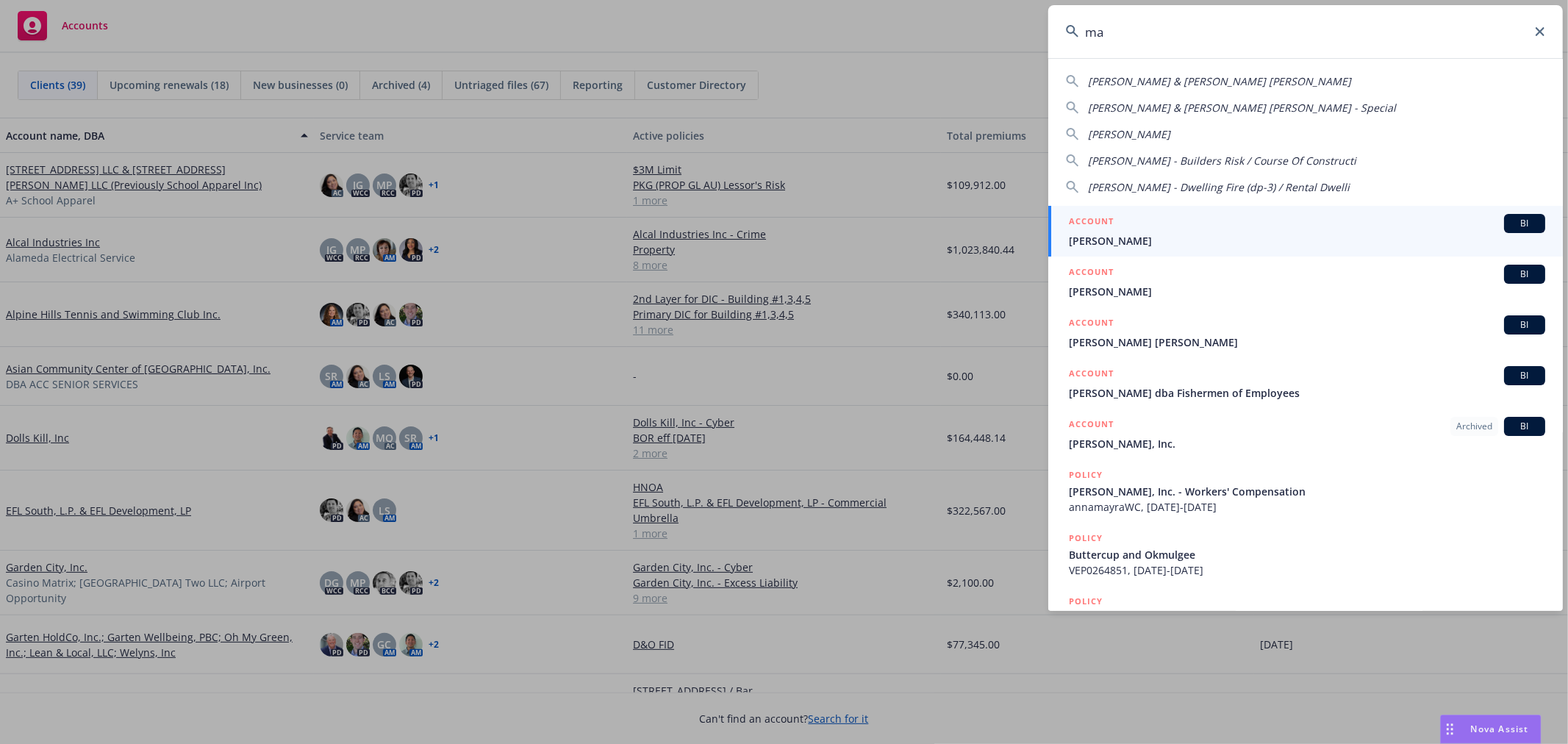
type input "m"
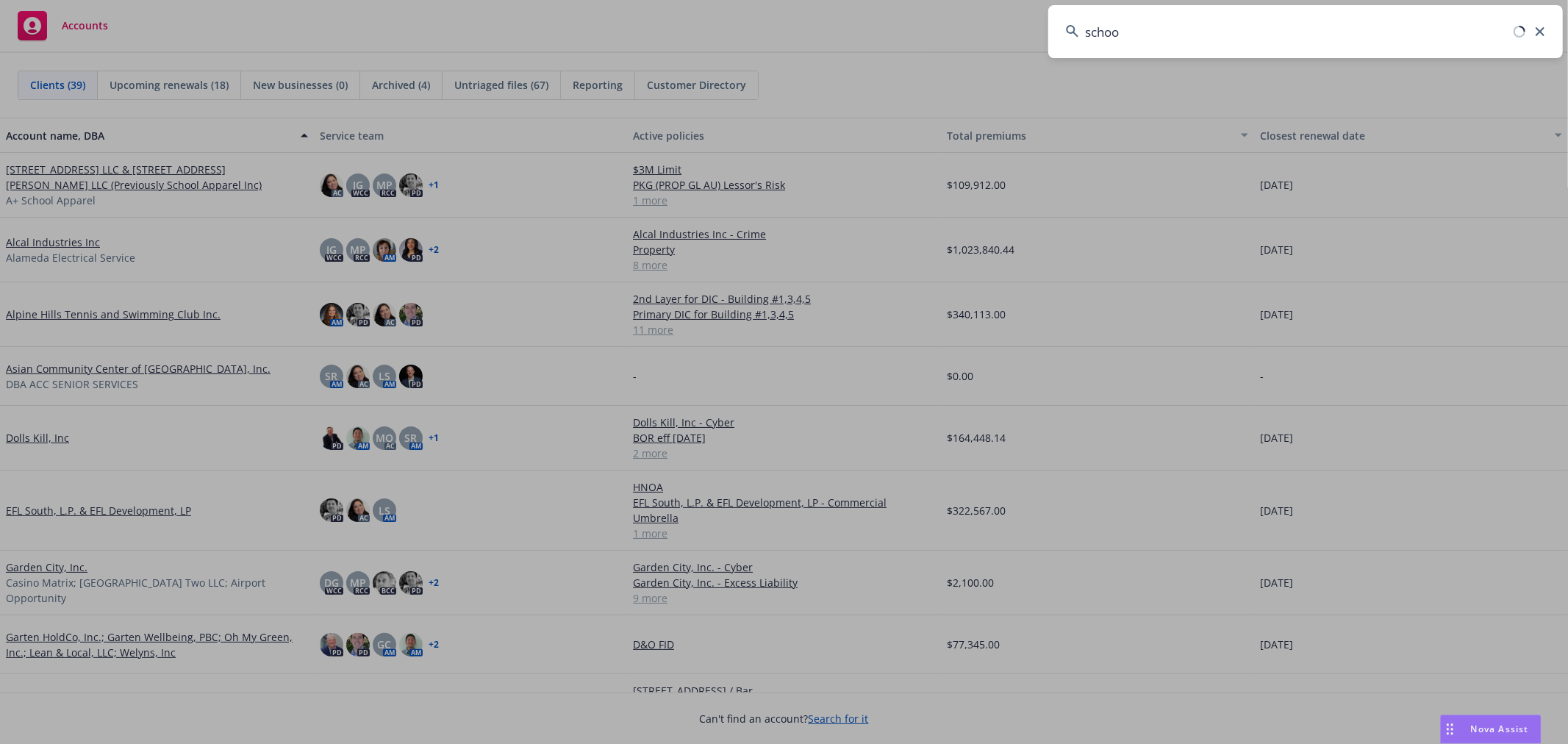
type input "school"
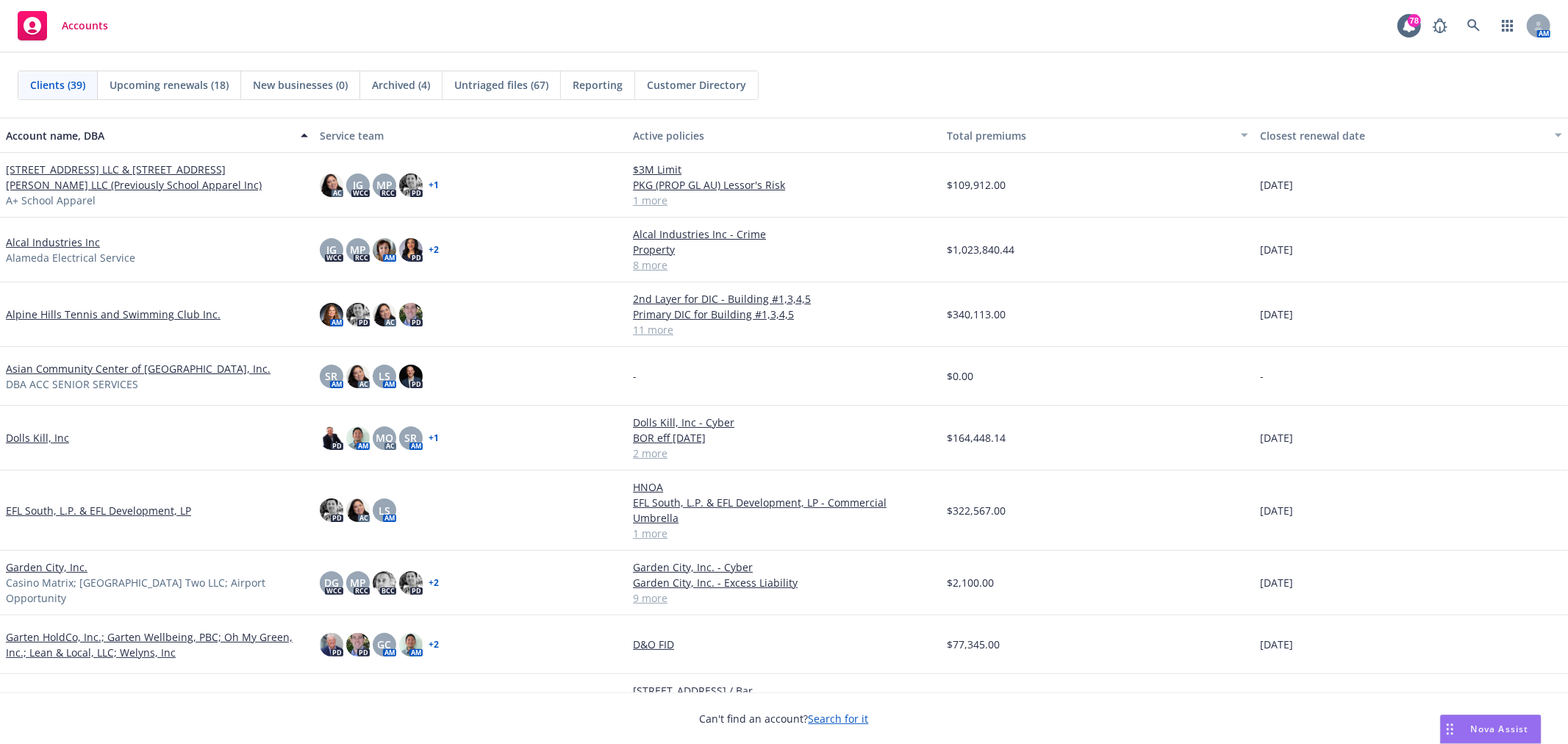
click at [149, 167] on link "[STREET_ADDRESS] LLC & [STREET_ADDRESS][PERSON_NAME] LLC (Previously School App…" at bounding box center [156, 177] width 302 height 31
